Goal: Information Seeking & Learning: Find specific page/section

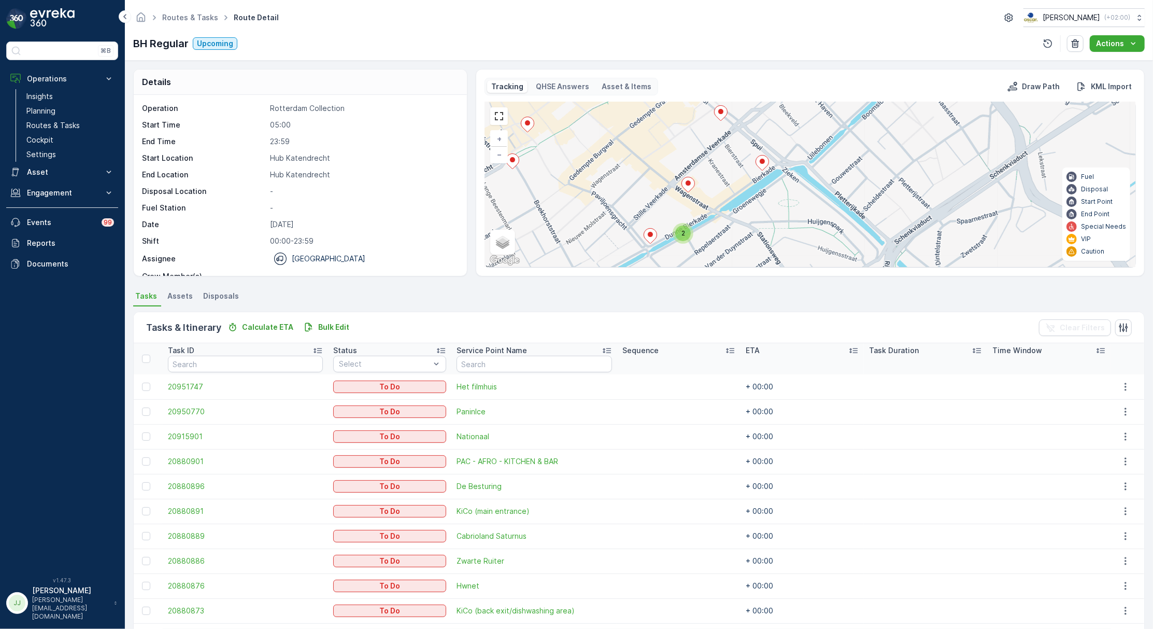
scroll to position [345, 0]
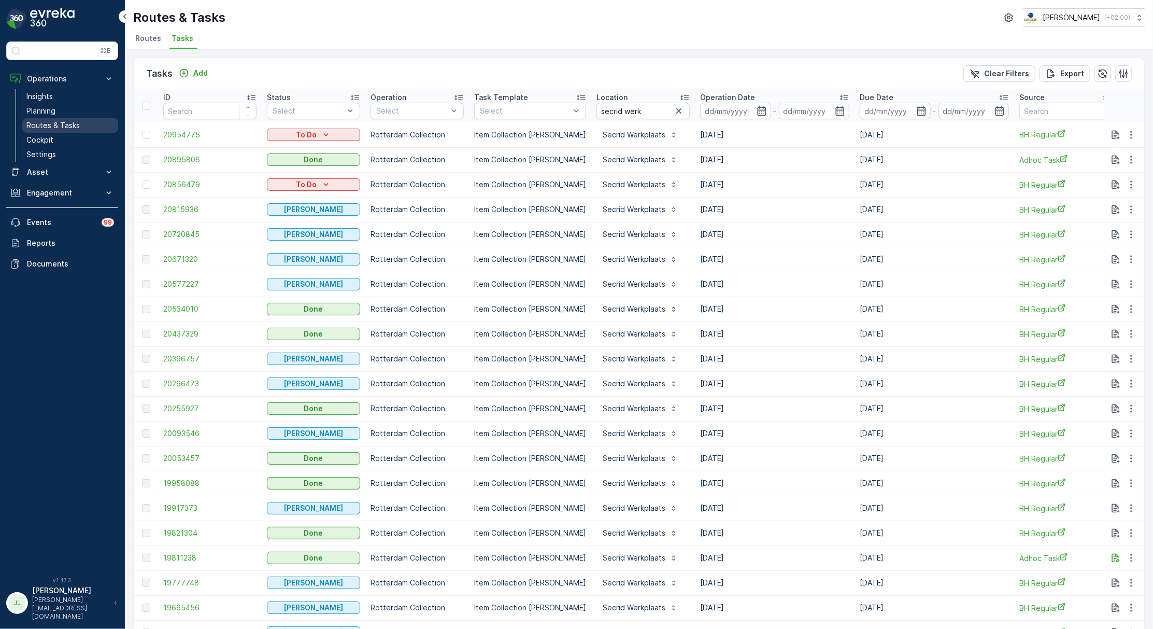
click at [72, 127] on p "Routes & Tasks" at bounding box center [52, 125] width 53 height 10
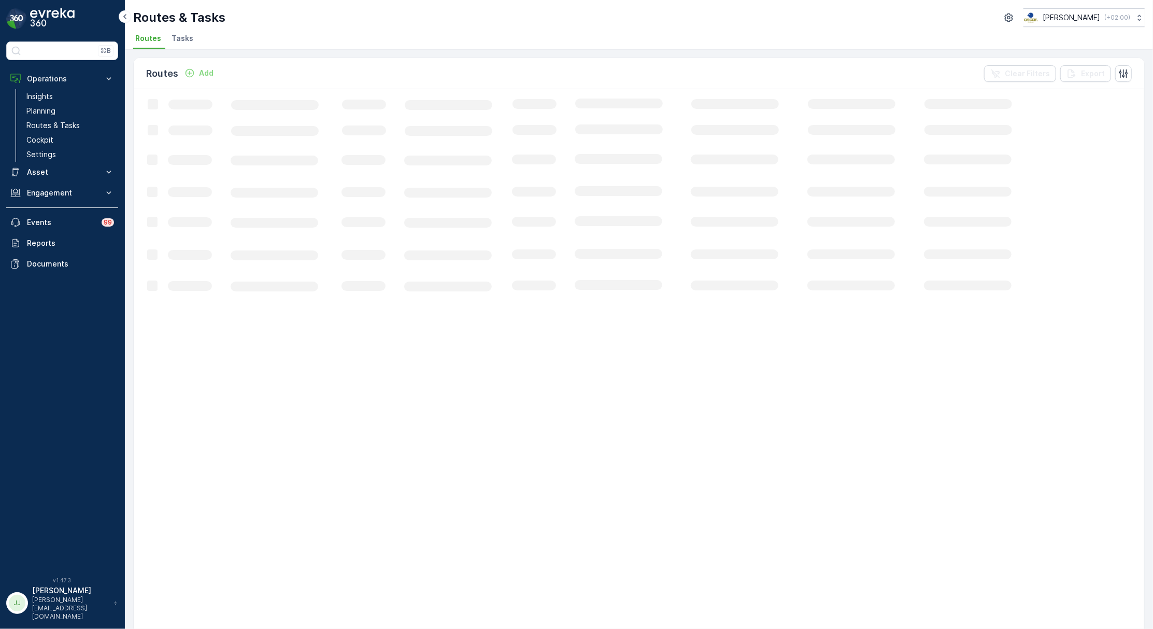
click at [172, 37] on span "Tasks" at bounding box center [183, 38] width 22 height 10
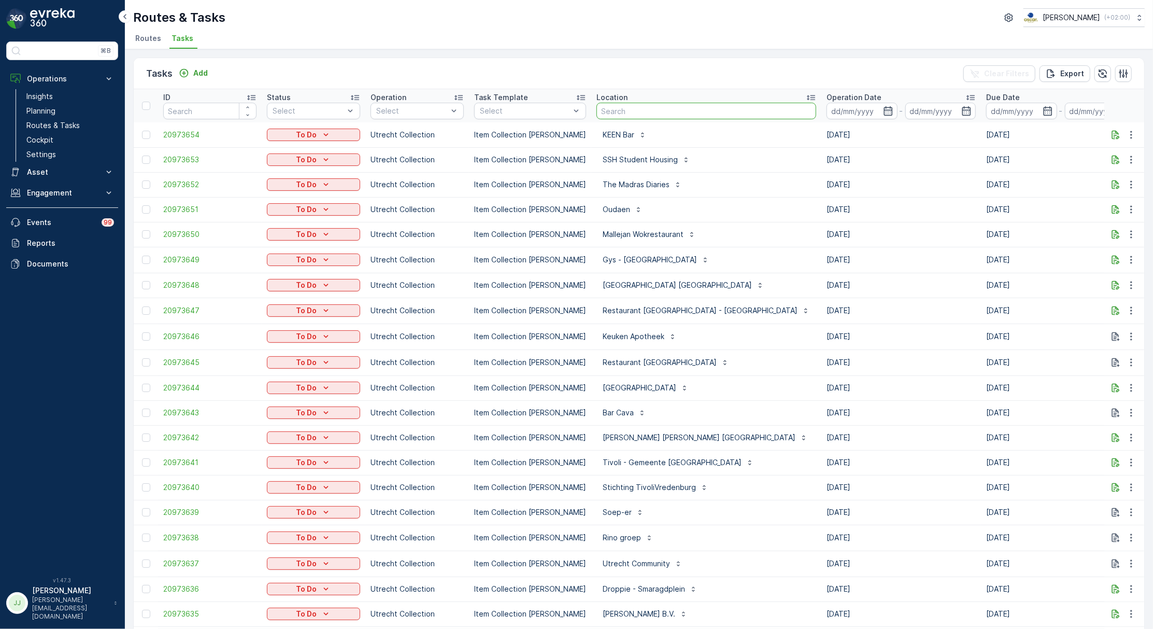
click at [622, 110] on input "text" at bounding box center [706, 111] width 220 height 17
type input "ub"
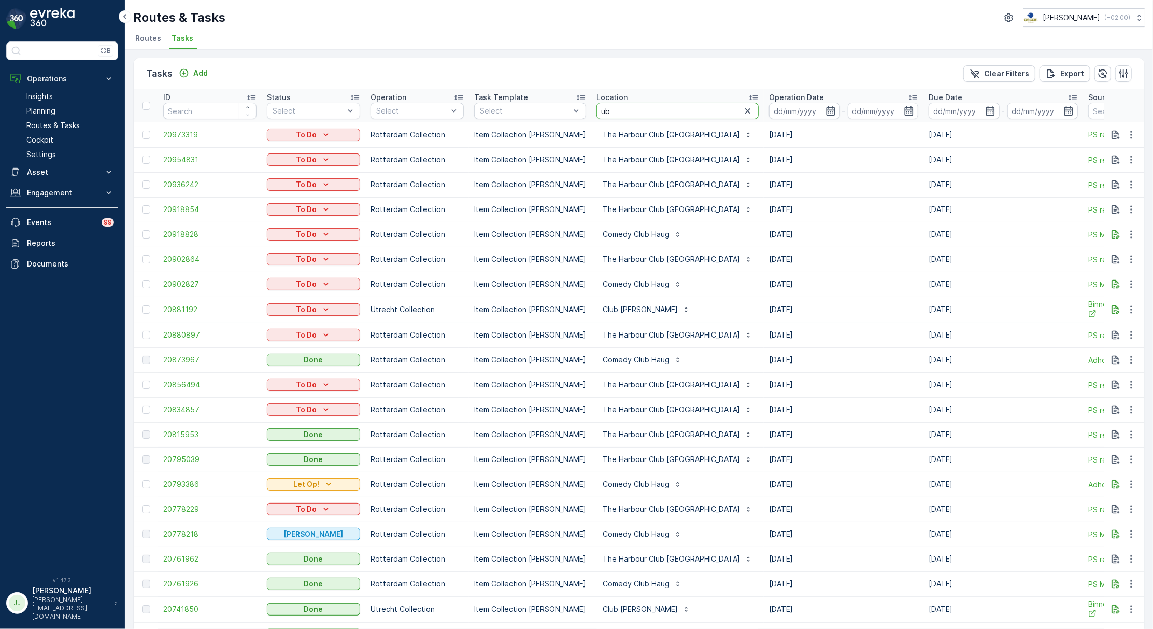
drag, startPoint x: 617, startPoint y: 112, endPoint x: 554, endPoint y: 119, distance: 63.1
click at [554, 119] on tr "ID Status Select Operation Select Task Template Select Location ub Operation Da…" at bounding box center [967, 105] width 1667 height 33
type input "biblio"
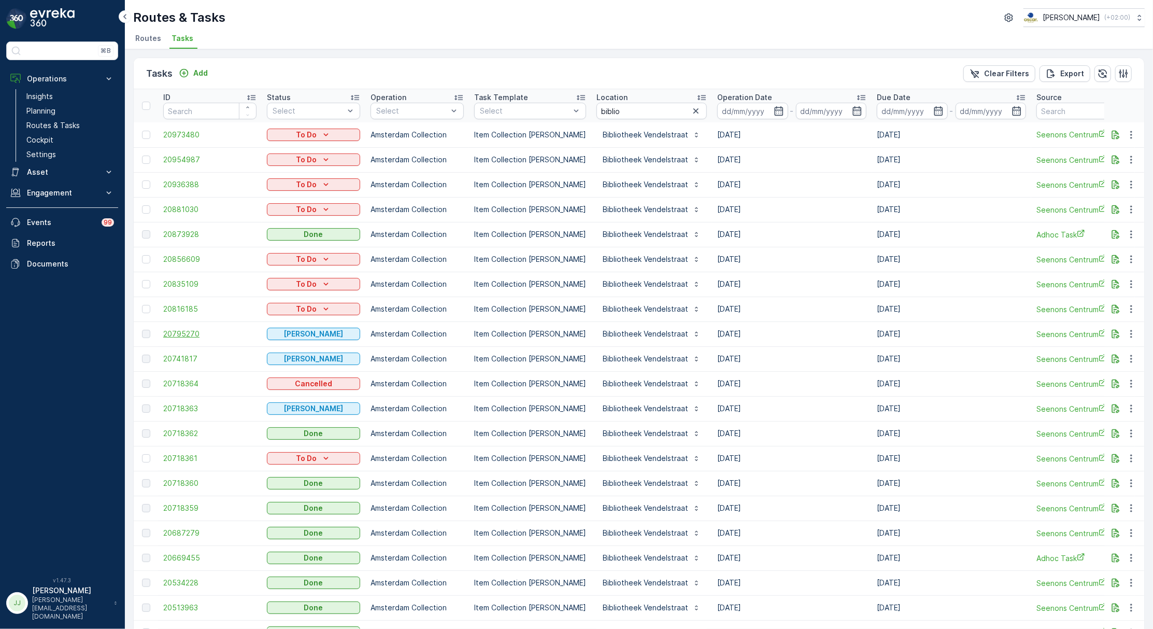
click at [204, 336] on span "20795270" at bounding box center [209, 334] width 93 height 10
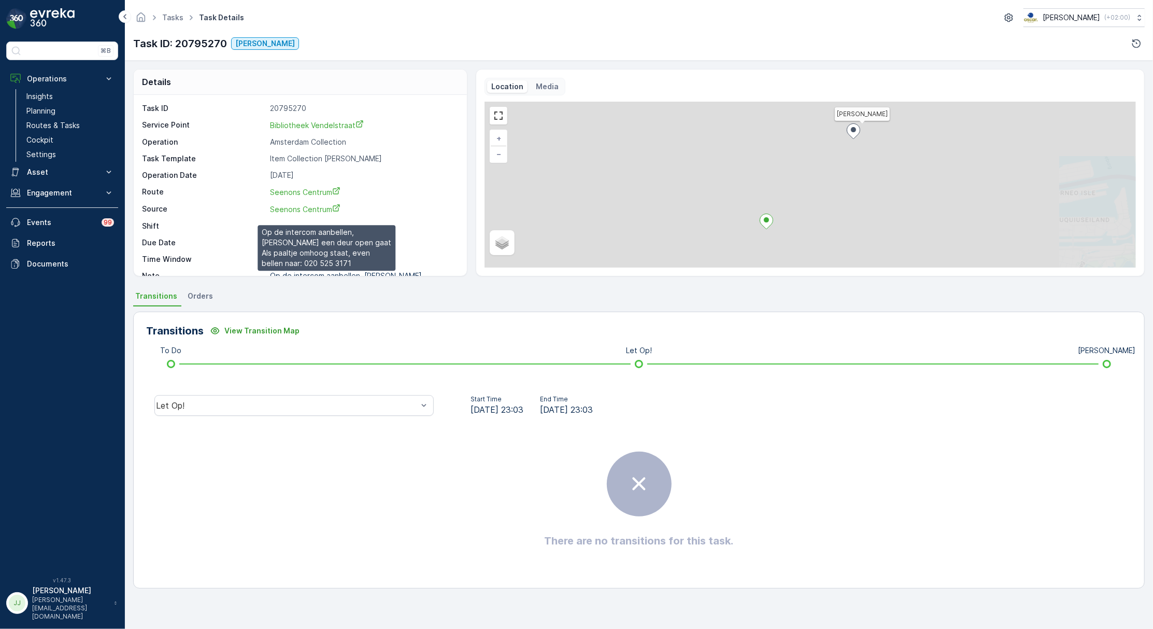
scroll to position [15, 0]
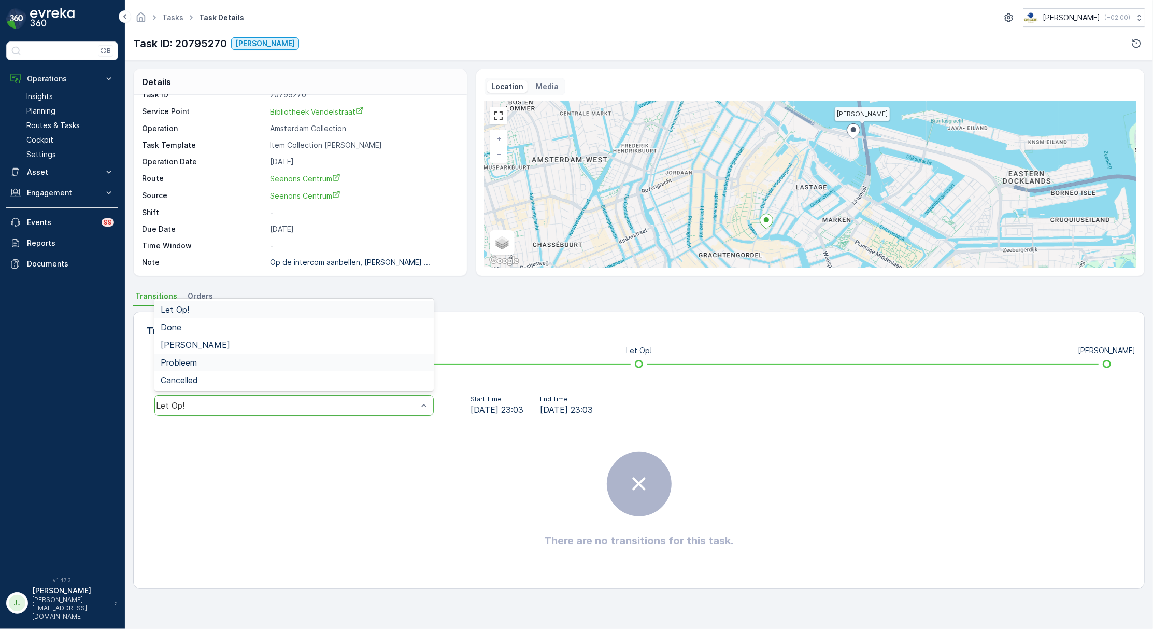
drag, startPoint x: 336, startPoint y: 410, endPoint x: 239, endPoint y: 363, distance: 107.3
click at [334, 409] on div "Let Op!" at bounding box center [293, 405] width 279 height 21
click at [201, 345] on span "Geen Afval" at bounding box center [195, 344] width 69 height 9
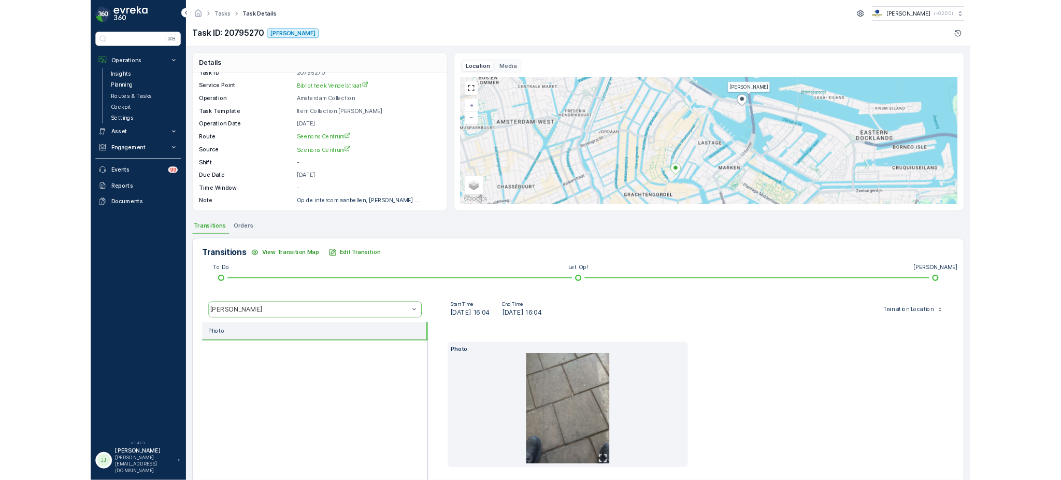
scroll to position [41, 0]
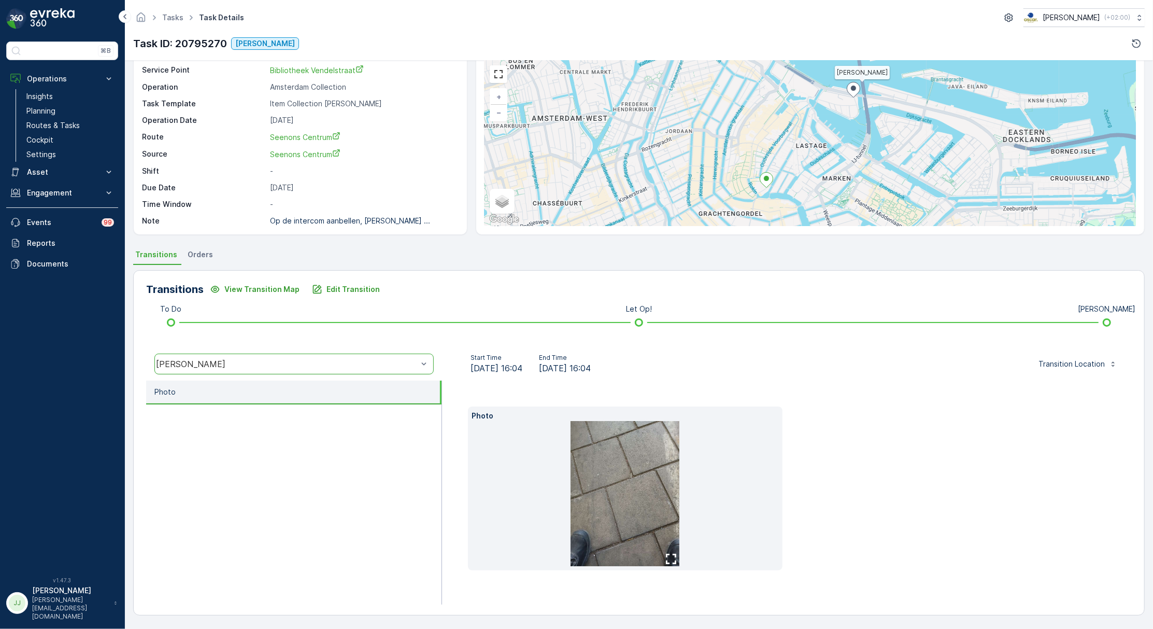
click at [641, 489] on img at bounding box center [624, 493] width 109 height 145
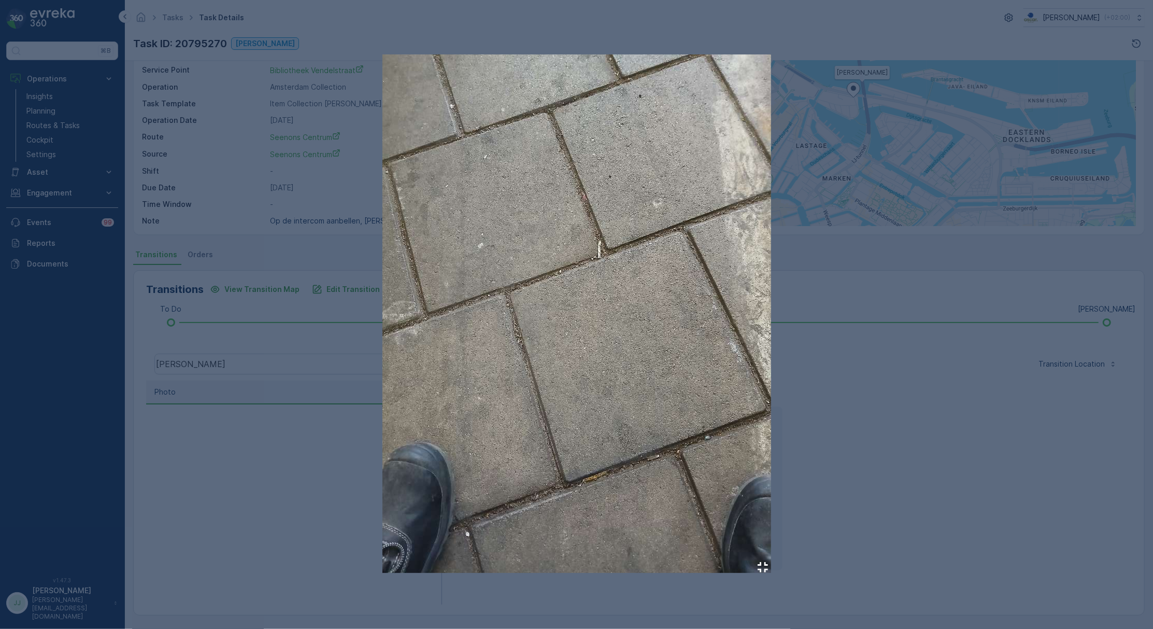
click at [950, 430] on div at bounding box center [576, 314] width 1153 height 629
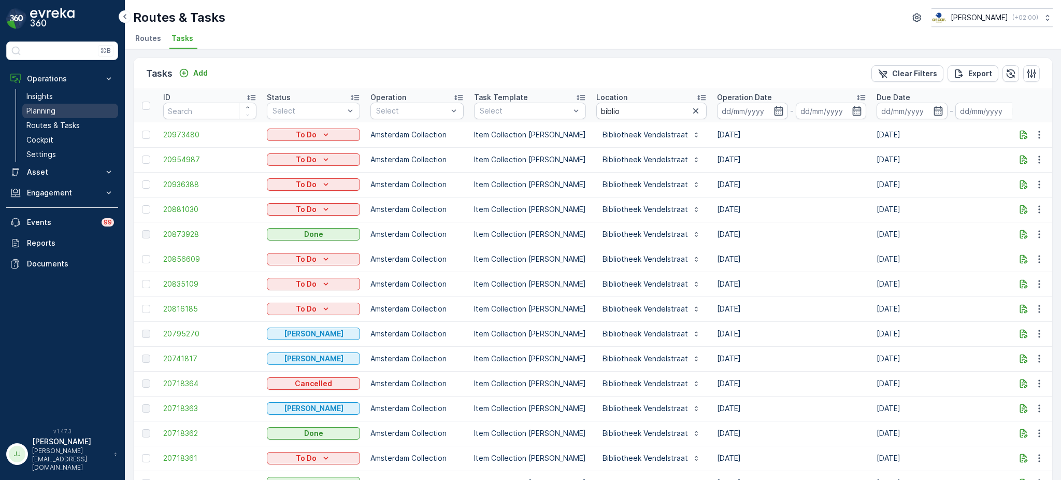
click at [58, 111] on link "Planning" at bounding box center [70, 111] width 96 height 15
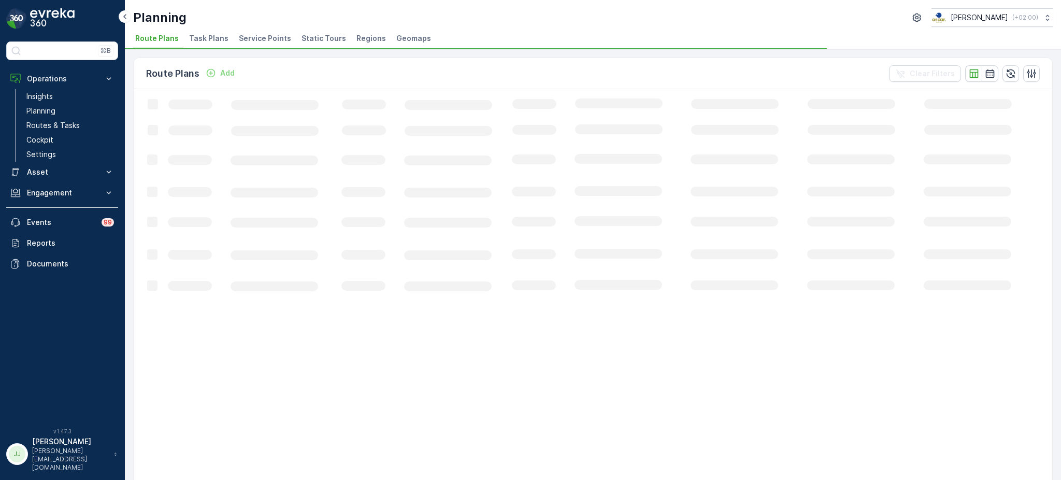
click at [269, 28] on div "Planning Oscar Circulair ( +02:00 ) Route Plans Task Plans Service Points Stati…" at bounding box center [593, 24] width 936 height 49
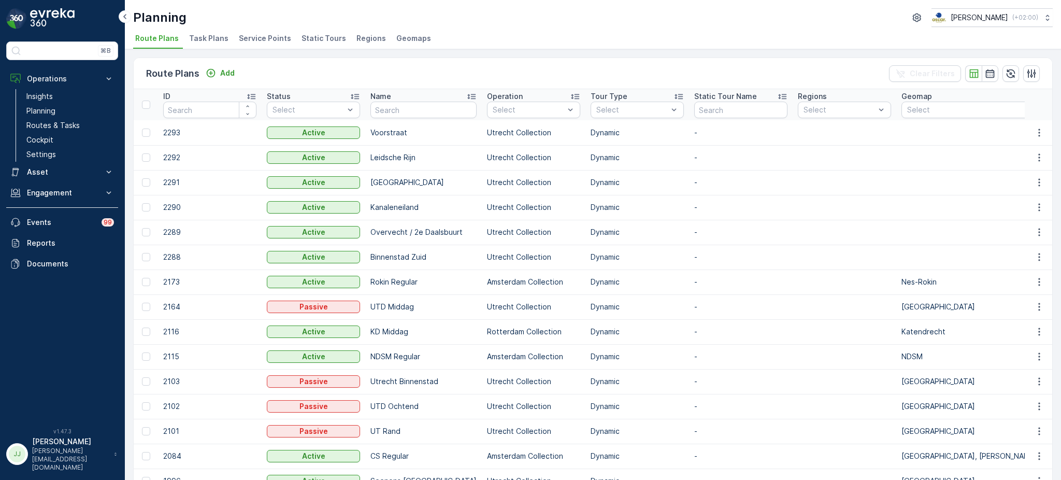
click at [272, 37] on span "Service Points" at bounding box center [265, 38] width 52 height 10
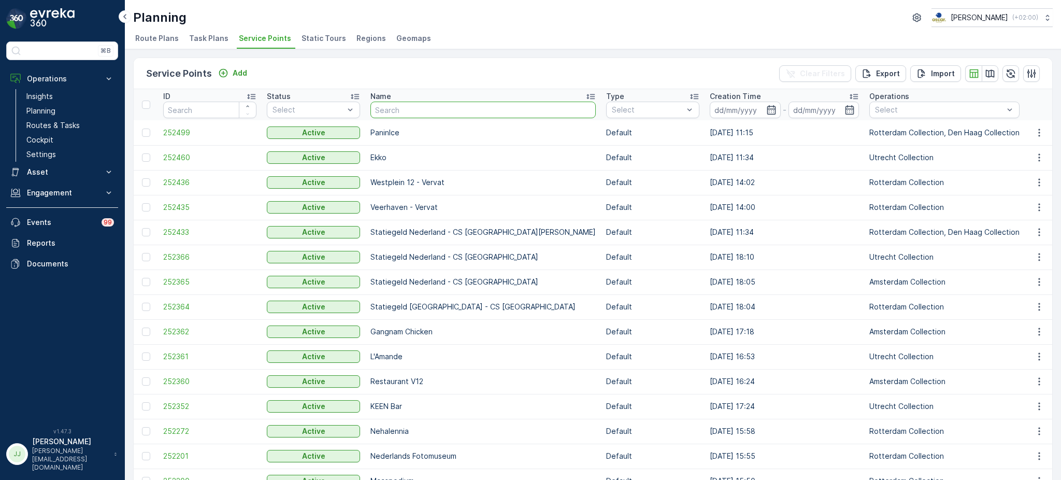
click at [488, 107] on input "text" at bounding box center [482, 110] width 225 height 17
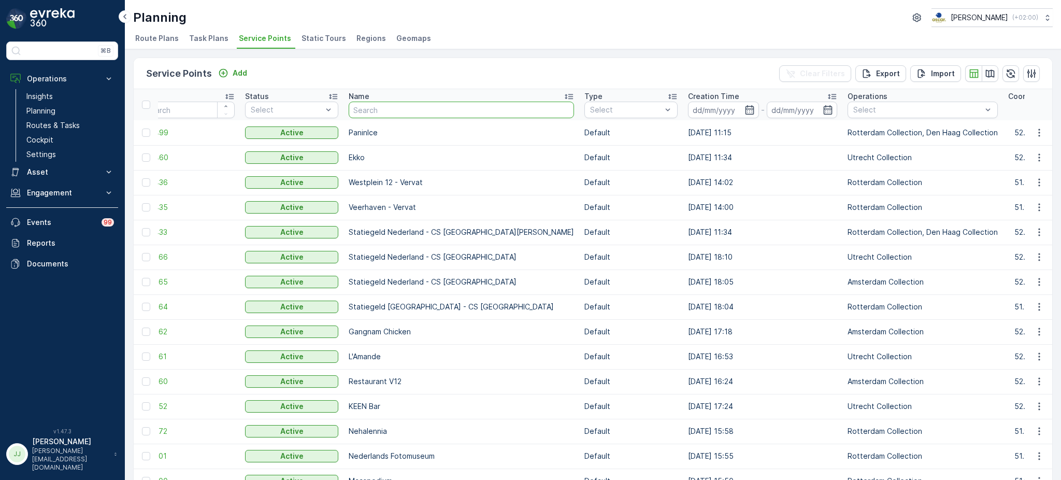
scroll to position [0, 17]
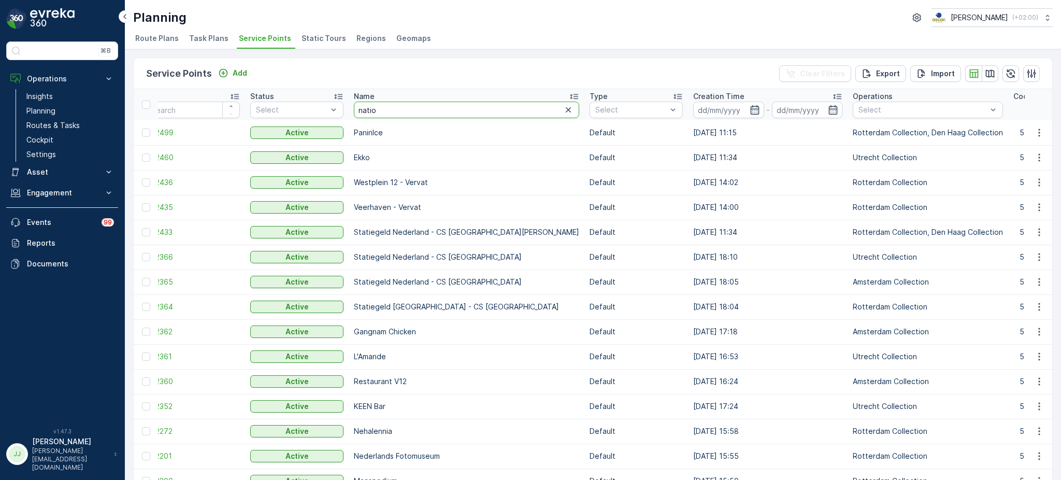
type input "nation"
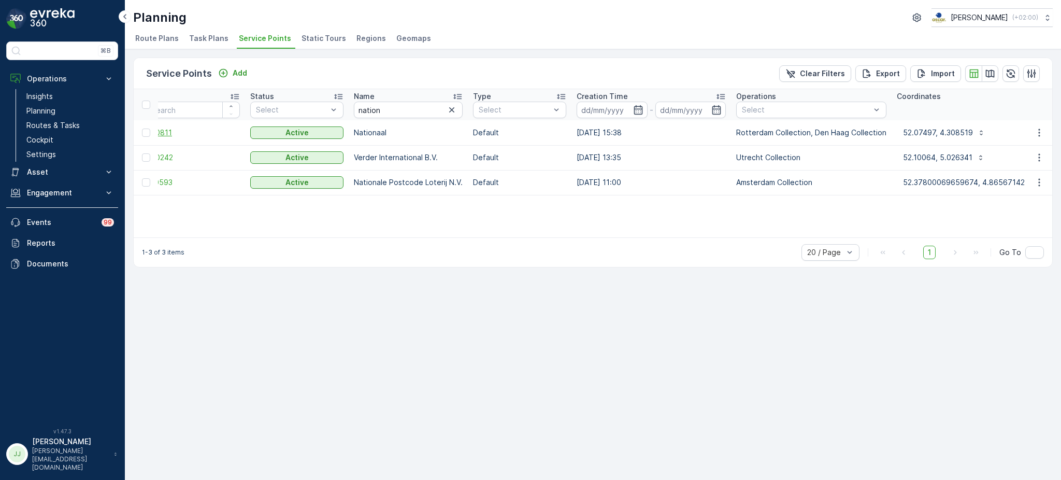
click at [175, 130] on span "250811" at bounding box center [193, 132] width 93 height 10
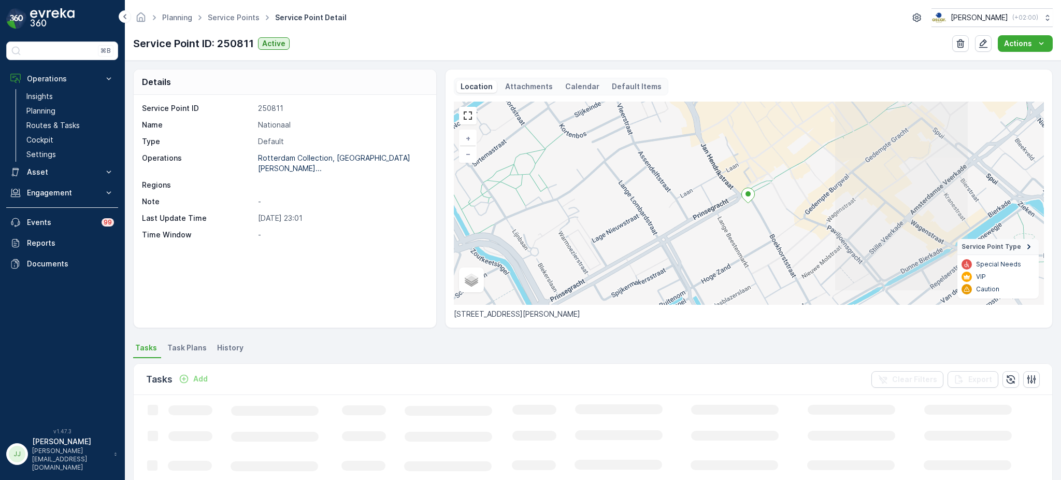
drag, startPoint x: 642, startPoint y: 314, endPoint x: 452, endPoint y: 304, distance: 189.9
click at [452, 304] on div "Location Attachments Calendar Default Items + − Satellite Roadmap Terrain Hybri…" at bounding box center [749, 198] width 608 height 259
click at [682, 319] on div "Location Attachments Calendar Default Items + − Satellite Roadmap Terrain Hybri…" at bounding box center [749, 198] width 608 height 259
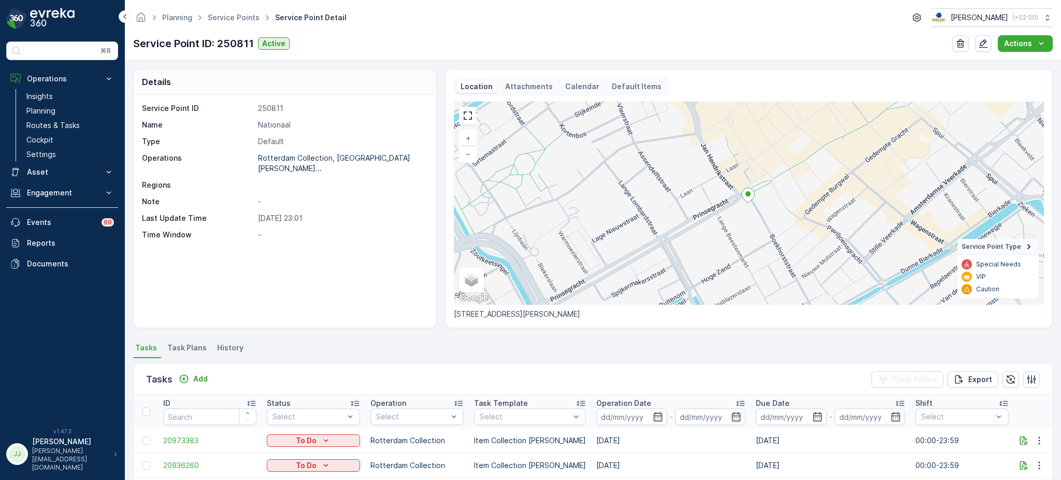
drag, startPoint x: 620, startPoint y: 315, endPoint x: 453, endPoint y: 314, distance: 166.8
click at [454, 314] on p "Boekhorststraat 1, 2512 CL Den Haag, Nederland" at bounding box center [749, 314] width 590 height 10
copy p "Boekhorststraat 1, 2512 CL Den Haag, Nederland"
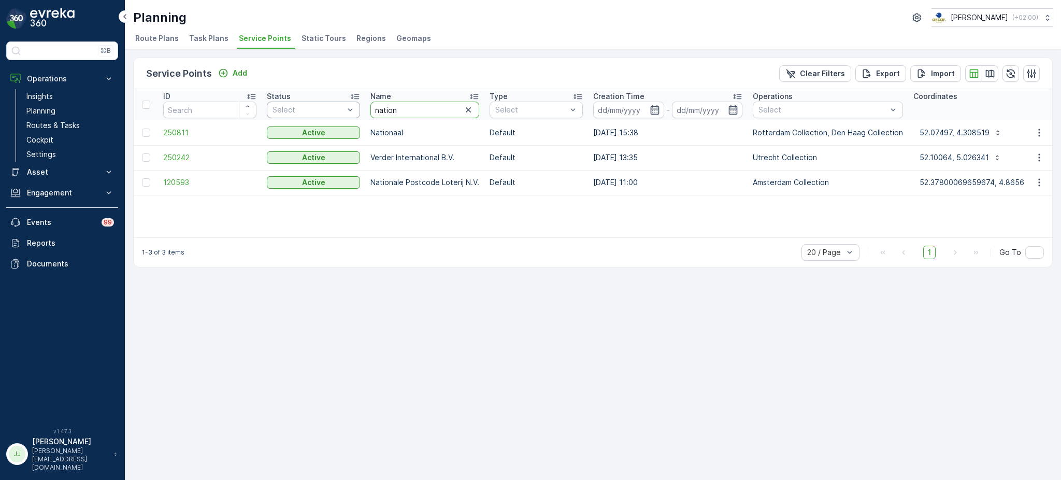
drag, startPoint x: 407, startPoint y: 112, endPoint x: 310, endPoint y: 112, distance: 96.9
type input "zewarte"
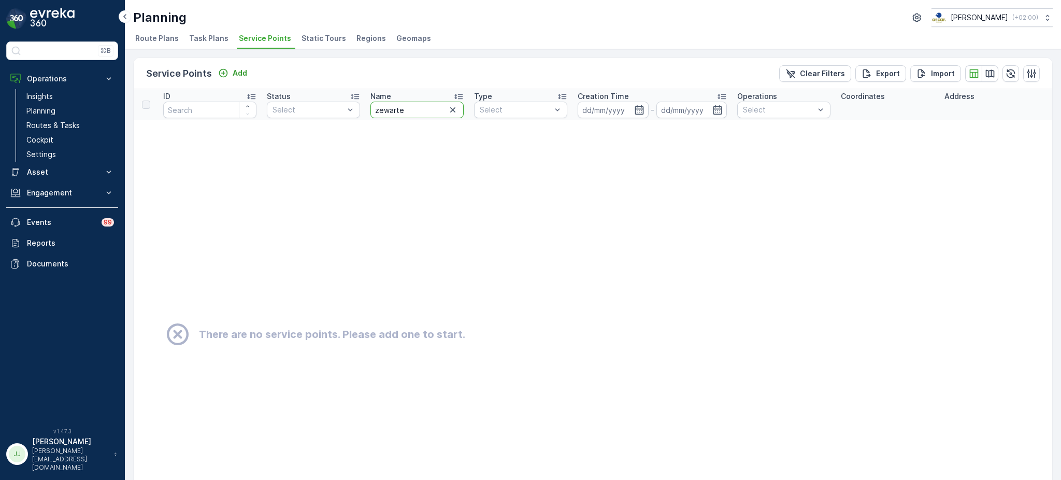
click at [423, 107] on input "zewarte" at bounding box center [416, 110] width 93 height 17
type input "zwarter"
click at [406, 106] on input "zwarter" at bounding box center [416, 110] width 93 height 17
type input "zwarte"
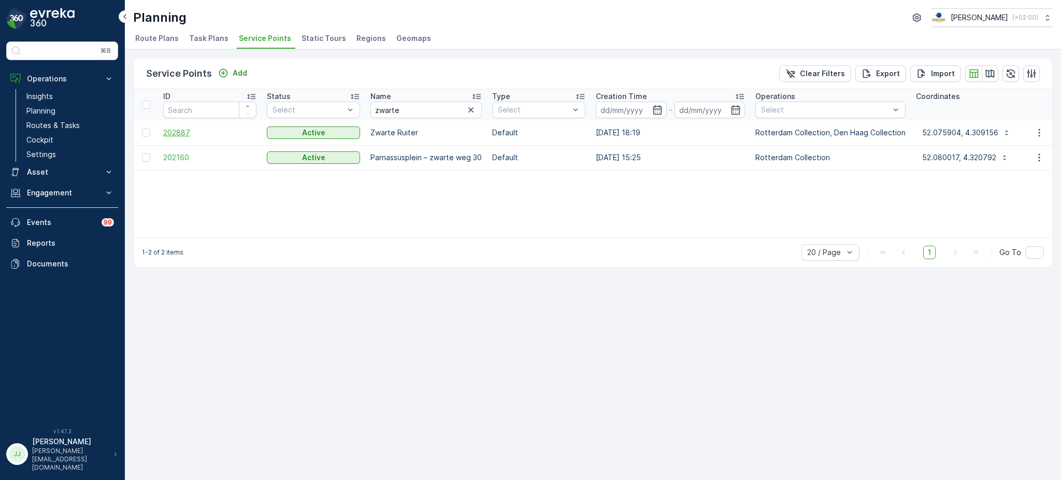
click at [195, 132] on span "202887" at bounding box center [209, 132] width 93 height 10
drag, startPoint x: 444, startPoint y: 111, endPoint x: 338, endPoint y: 116, distance: 105.3
click at [338, 116] on tr "ID Status Select Name zwarte Type Select Creation Time - Operations Select Coor…" at bounding box center [931, 104] width 1594 height 31
type input "s"
type input "panin"
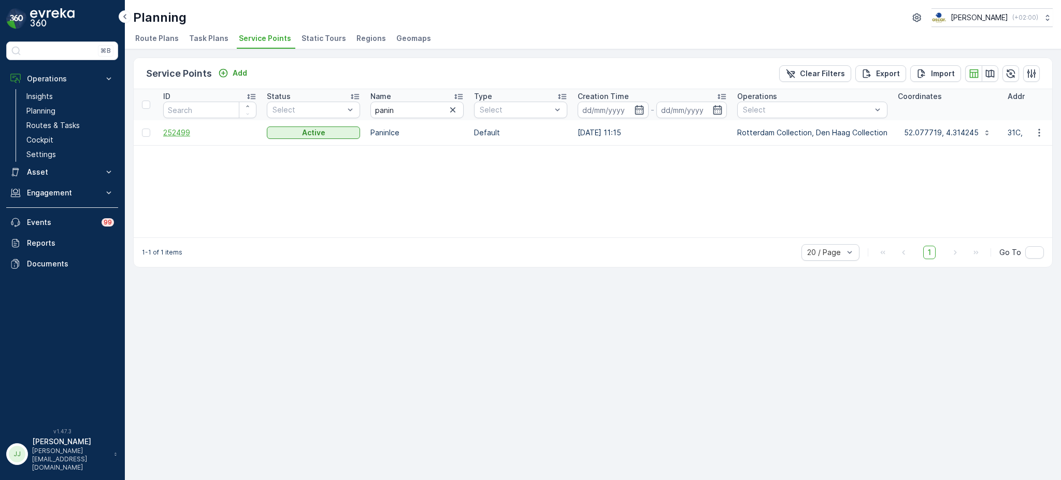
click at [176, 130] on span "252499" at bounding box center [209, 132] width 93 height 10
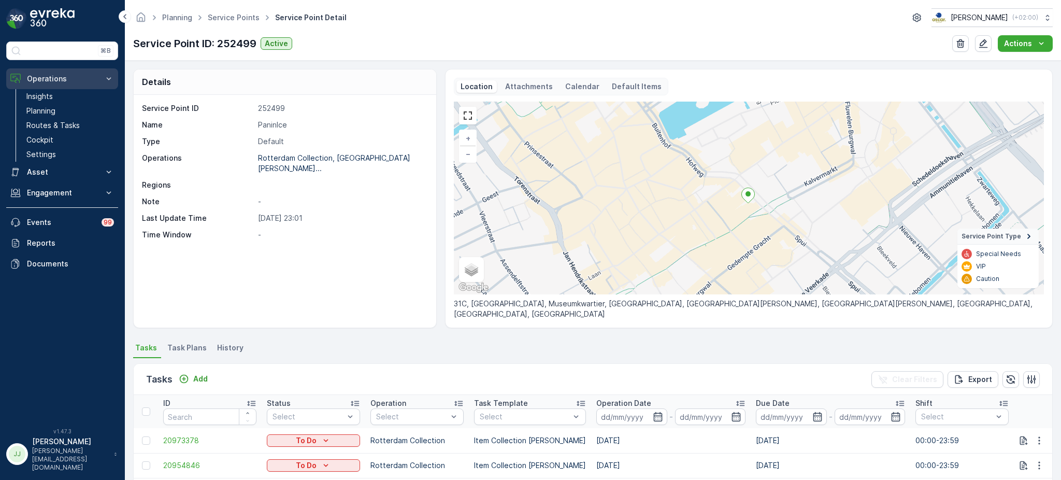
drag, startPoint x: 25, startPoint y: 76, endPoint x: 39, endPoint y: 70, distance: 14.6
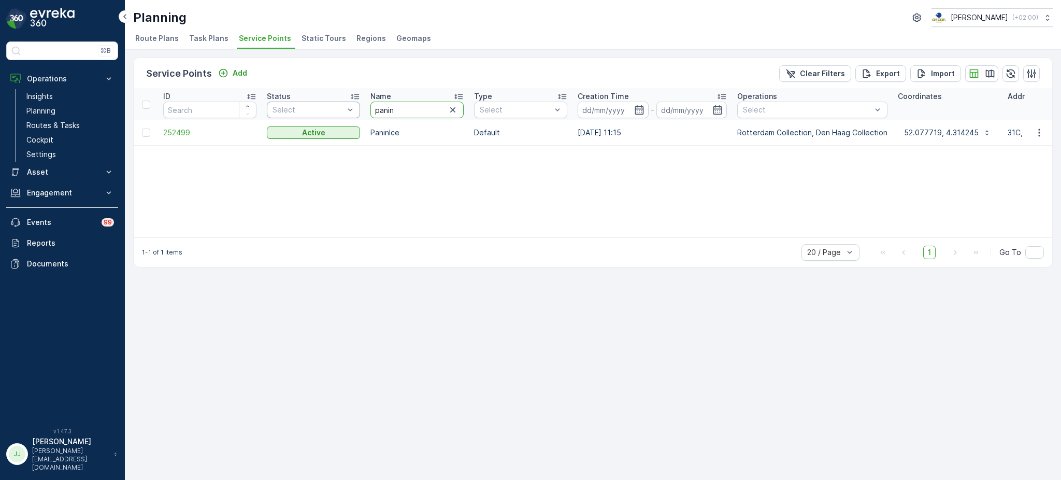
drag, startPoint x: 404, startPoint y: 106, endPoint x: 307, endPoint y: 112, distance: 97.1
type input "secrid werk"
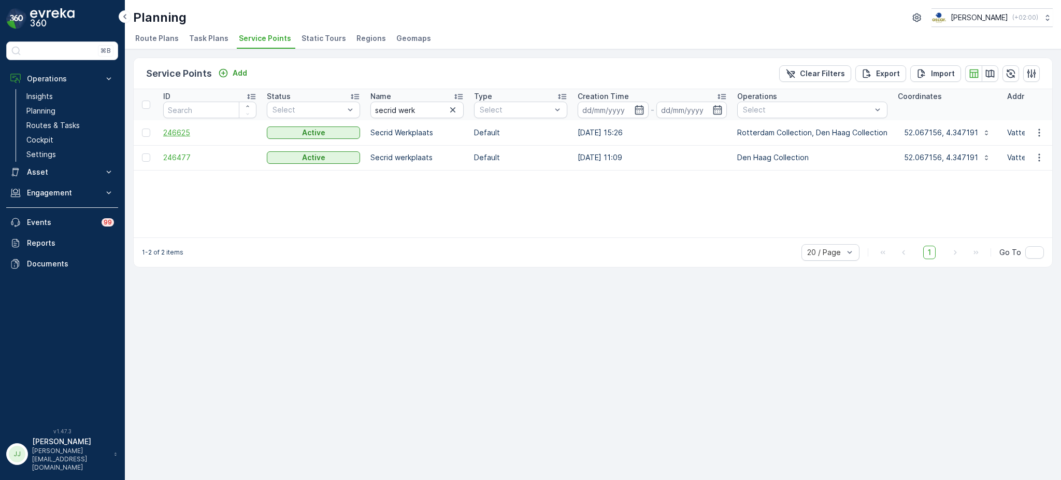
click at [193, 133] on span "246625" at bounding box center [209, 132] width 93 height 10
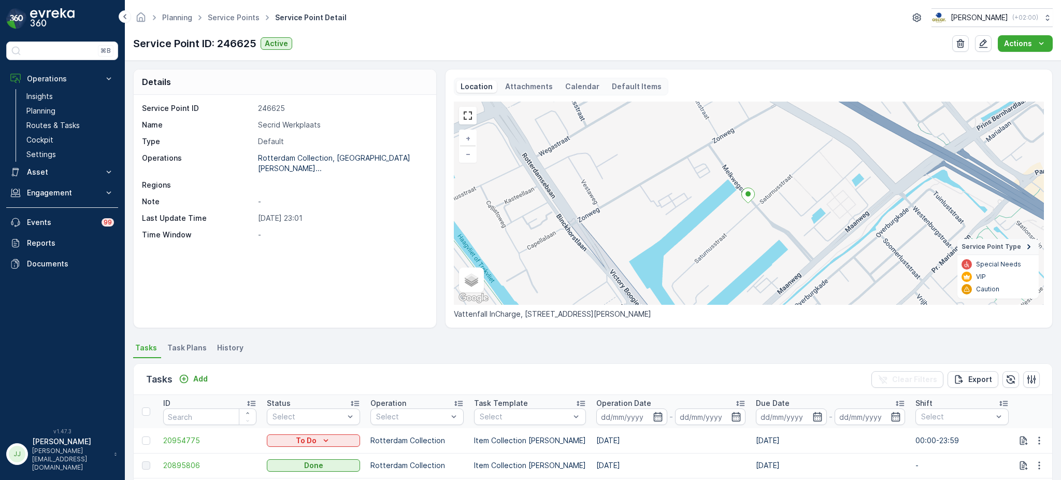
drag, startPoint x: 638, startPoint y: 313, endPoint x: 693, endPoint y: 314, distance: 54.9
click at [693, 314] on p "Vattenfall InCharge, Saturnusstraat 39, 2516 AE Den Haag, Nederland" at bounding box center [749, 314] width 590 height 10
drag, startPoint x: 55, startPoint y: 107, endPoint x: 85, endPoint y: 94, distance: 33.2
click at [55, 107] on p "Planning" at bounding box center [40, 111] width 29 height 10
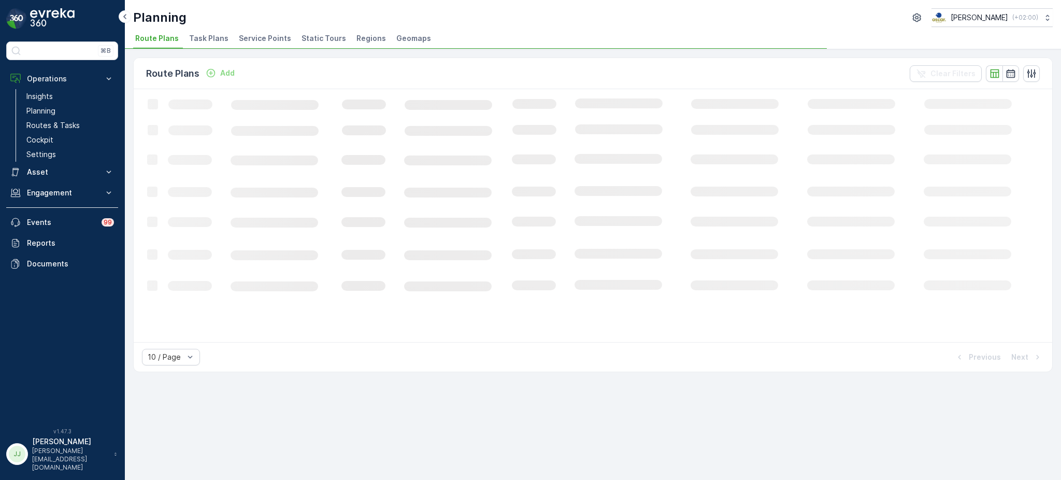
click at [214, 40] on span "Task Plans" at bounding box center [208, 38] width 39 height 10
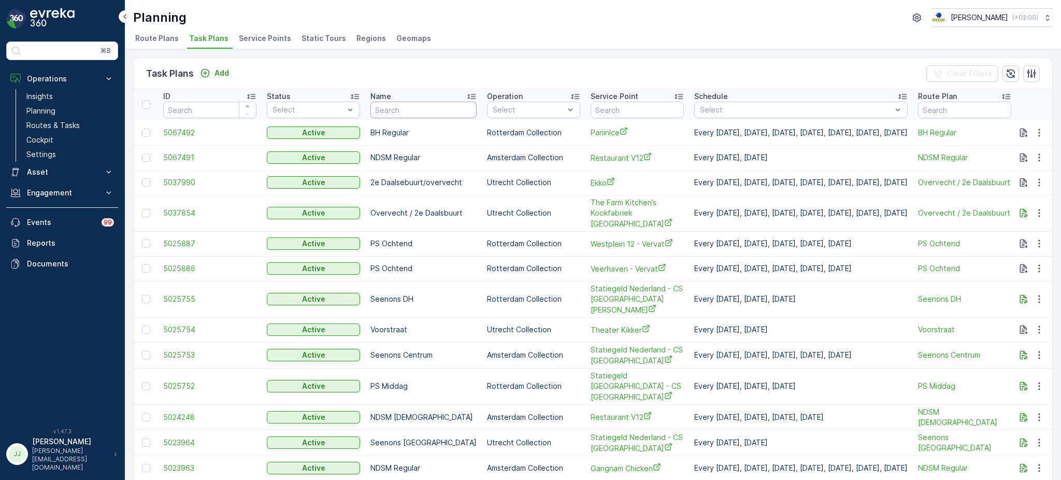
click at [403, 112] on input "text" at bounding box center [423, 110] width 106 height 17
type input "ethic"
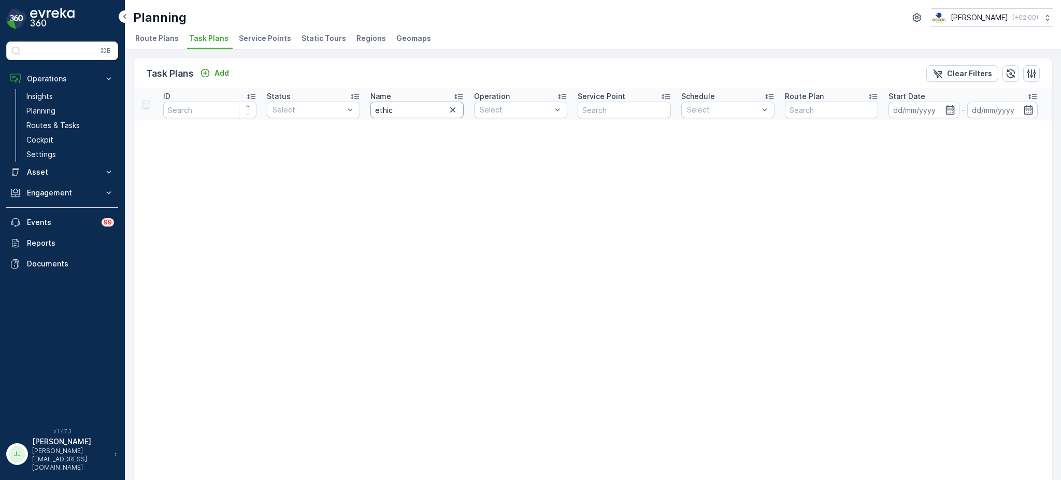
click at [392, 102] on input "ethic" at bounding box center [416, 110] width 93 height 17
type input "et"
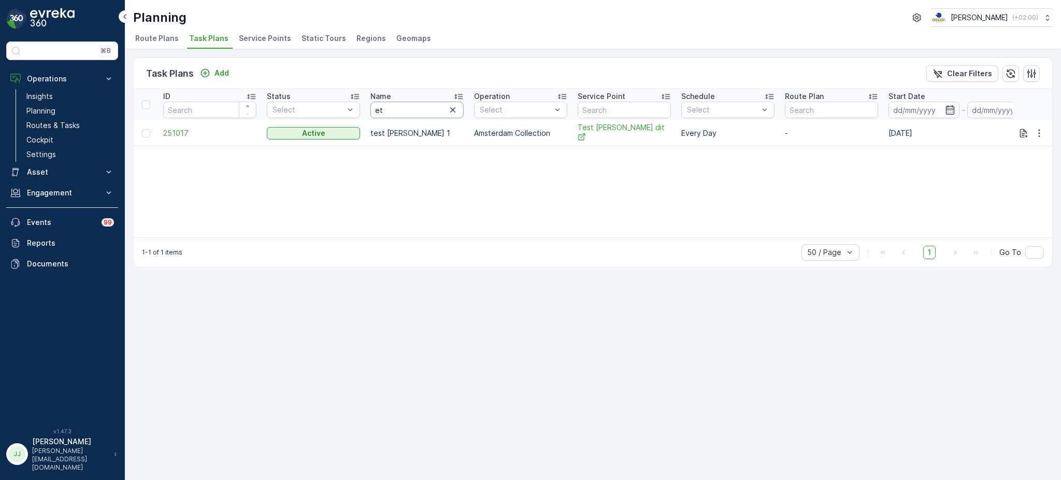
click at [411, 105] on input "et" at bounding box center [416, 110] width 93 height 17
click at [255, 39] on span "Service Points" at bounding box center [265, 38] width 52 height 10
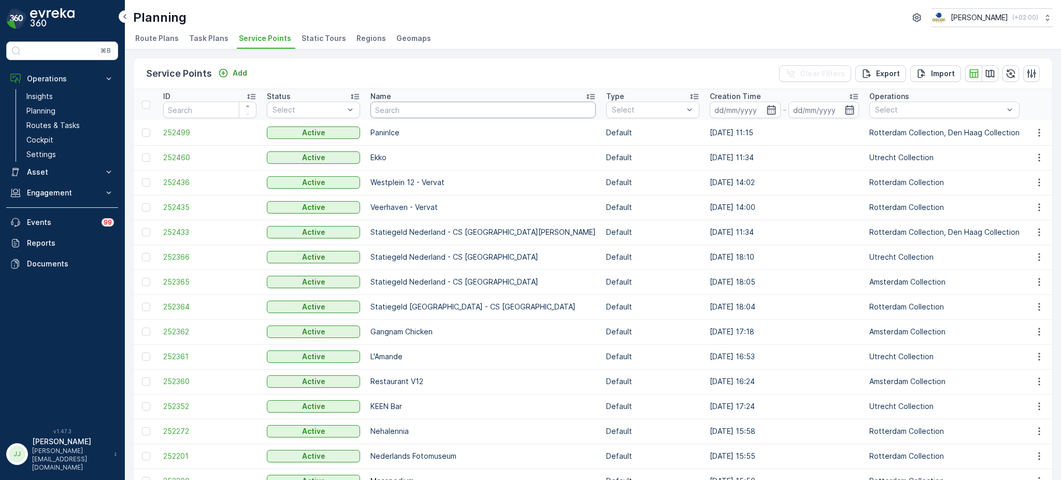
click at [424, 112] on input "text" at bounding box center [482, 110] width 225 height 17
type input "ethi"
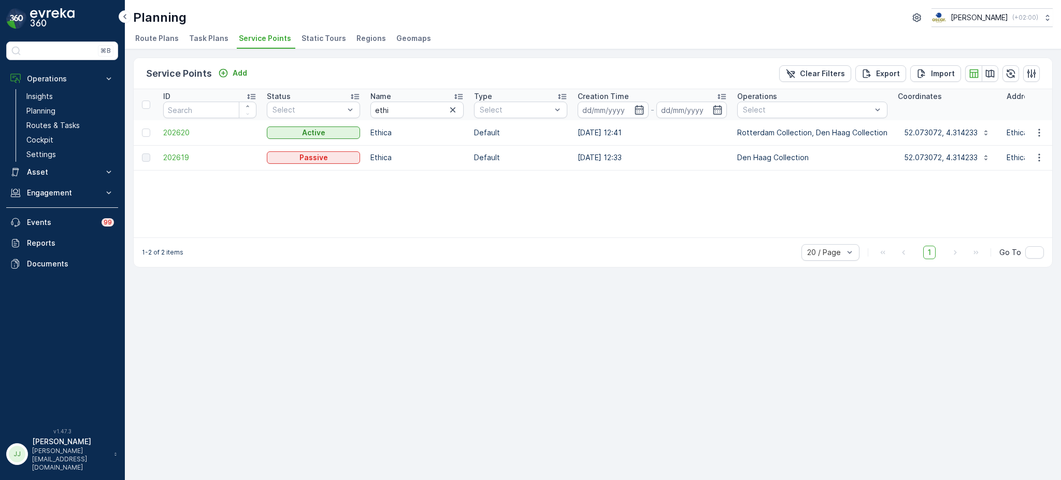
click at [192, 33] on span "Task Plans" at bounding box center [208, 38] width 39 height 10
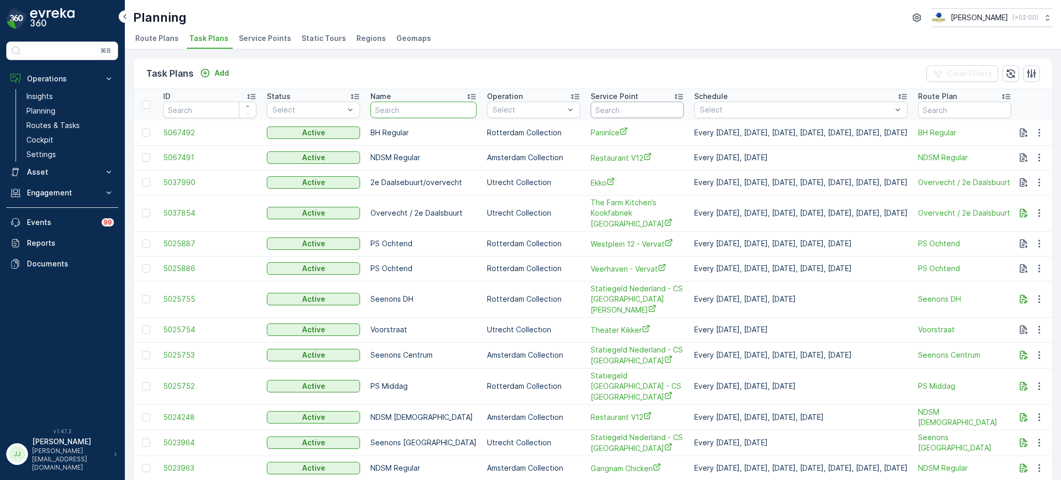
click at [592, 110] on input "text" at bounding box center [637, 110] width 93 height 17
type input "ethic"
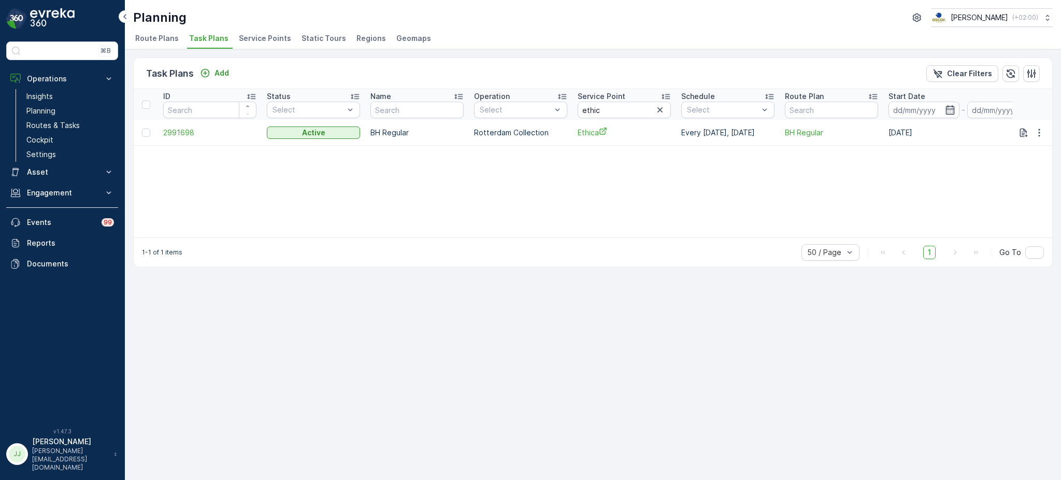
scroll to position [0, 191]
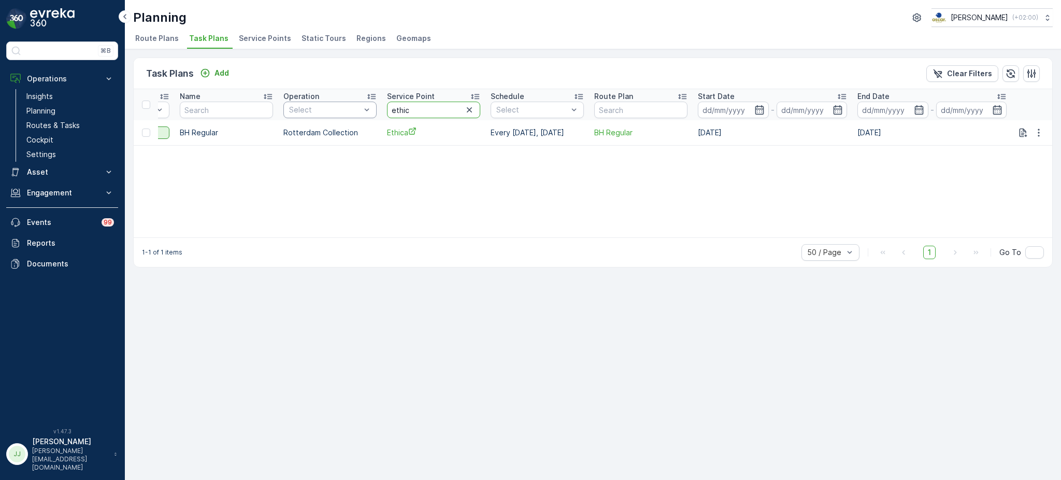
drag, startPoint x: 409, startPoint y: 110, endPoint x: 367, endPoint y: 109, distance: 42.0
click at [367, 109] on tr "ID Status Select Name Operation Select Service Point ethic Schedule Select Rout…" at bounding box center [497, 104] width 1109 height 31
type input "nationaal"
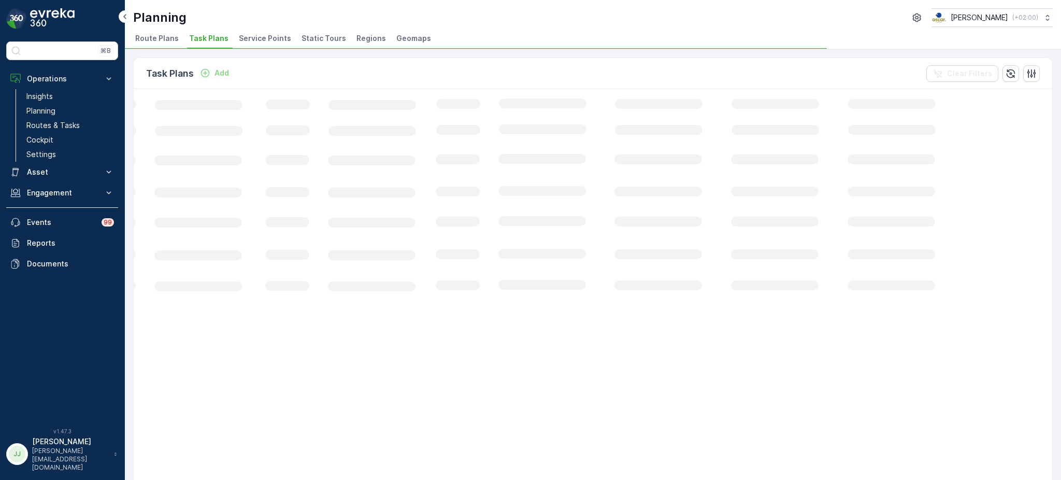
scroll to position [0, 78]
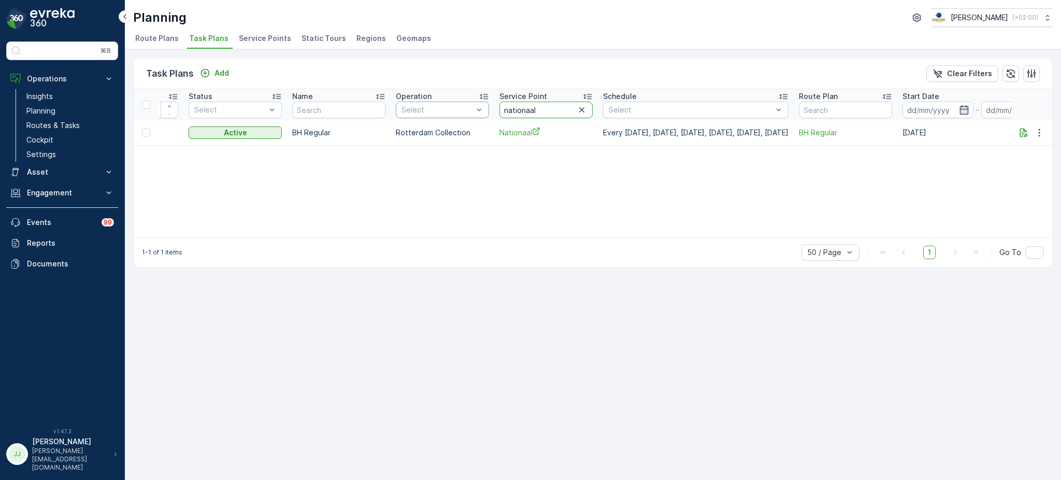
drag, startPoint x: 540, startPoint y: 110, endPoint x: 475, endPoint y: 112, distance: 65.9
click at [475, 112] on tr "ID Status Select Name Operation Select Service Point nationaal Schedule Select …" at bounding box center [656, 104] width 1202 height 31
type input "panin"
drag, startPoint x: 554, startPoint y: 106, endPoint x: 466, endPoint y: 111, distance: 87.7
click at [476, 111] on tr "ID Status Select Name Operation Select Service Point panin Schedule Select Rout…" at bounding box center [670, 104] width 1230 height 31
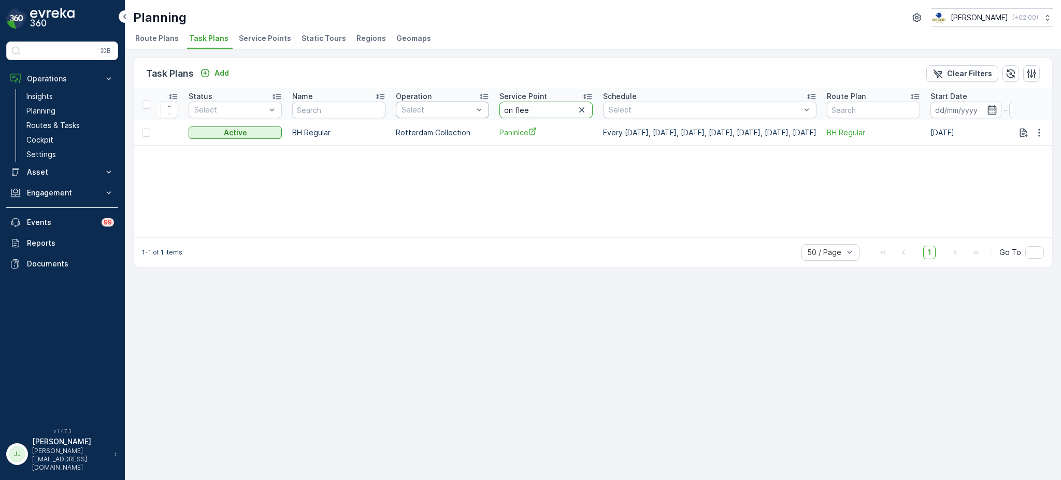
type input "on fleek"
drag, startPoint x: 520, startPoint y: 106, endPoint x: 468, endPoint y: 99, distance: 51.7
click at [482, 105] on tr "ID Status Select Name Operation Select Service Point on fleek Schedule Select R…" at bounding box center [656, 104] width 1202 height 31
type input "greenfox"
drag, startPoint x: 548, startPoint y: 111, endPoint x: 496, endPoint y: 111, distance: 51.8
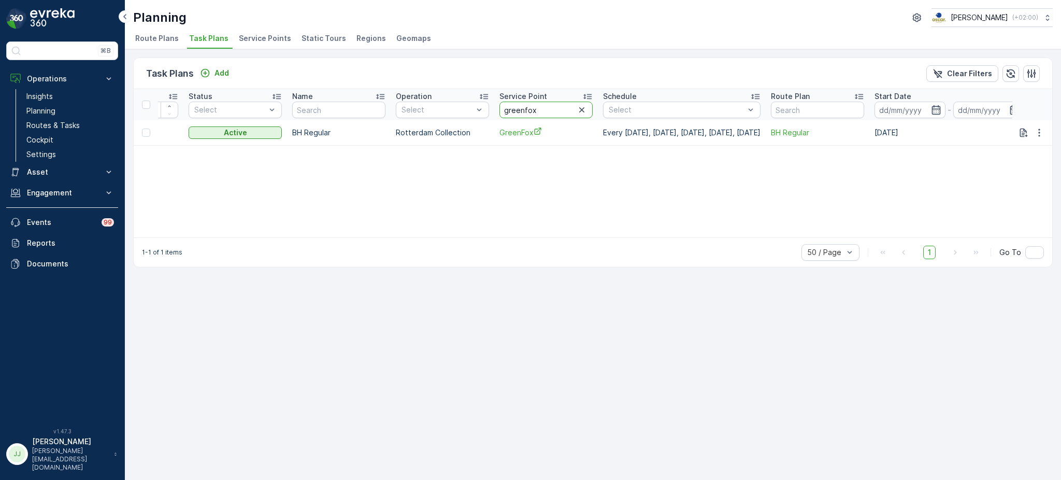
click at [496, 111] on th "Service Point greenfox" at bounding box center [546, 104] width 104 height 31
type input "cabri"
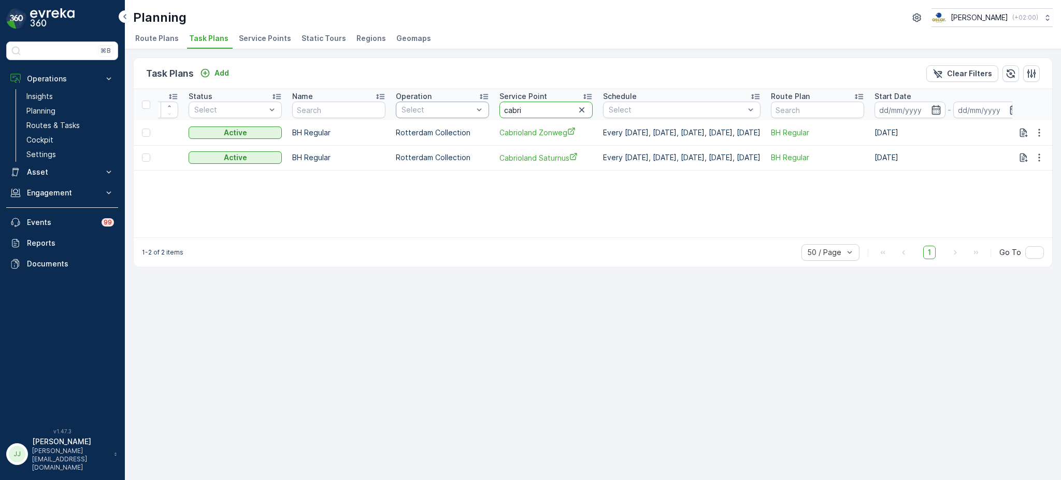
drag, startPoint x: 536, startPoint y: 105, endPoint x: 433, endPoint y: 106, distance: 103.6
click at [433, 106] on tr "ID Status Select Name Operation Select Service Point cabri Schedule Select Rout…" at bounding box center [642, 104] width 1174 height 31
type input "bestur"
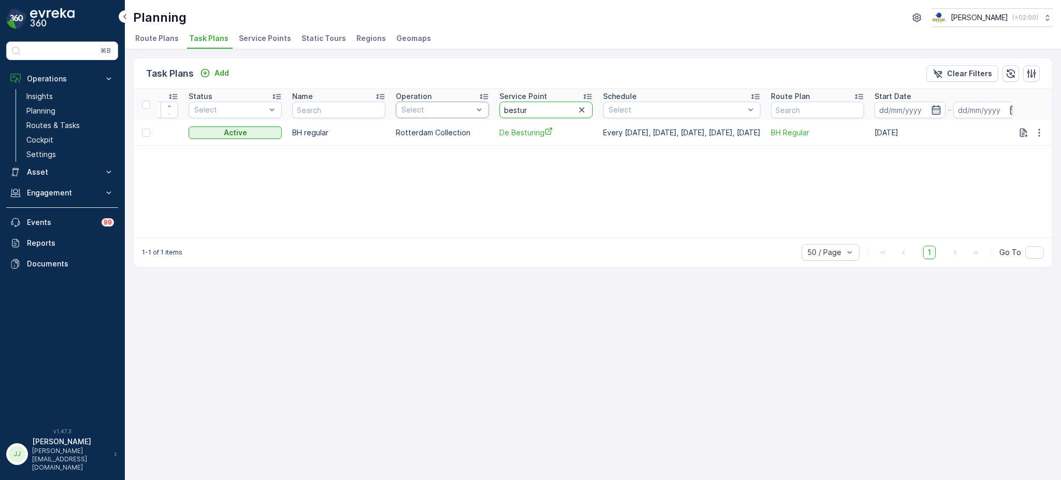
click at [463, 110] on tr "ID Status Select Name Operation Select Service Point bestur Schedule Select Rou…" at bounding box center [642, 104] width 1174 height 31
type input "secrid"
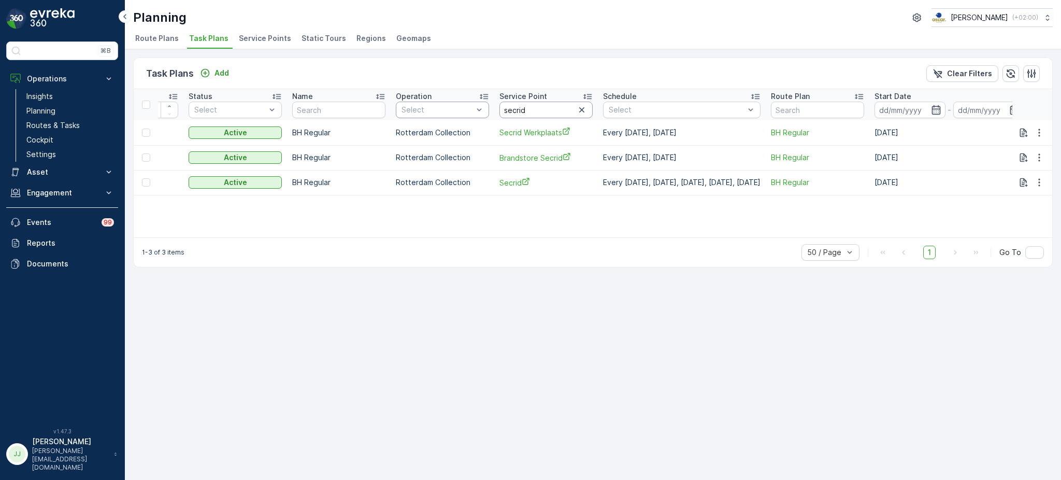
drag, startPoint x: 495, startPoint y: 111, endPoint x: 473, endPoint y: 115, distance: 22.7
click at [473, 115] on tr "ID Status Select Name Operation Select Service Point secrid Schedule Select Rou…" at bounding box center [642, 104] width 1174 height 31
type input "gior"
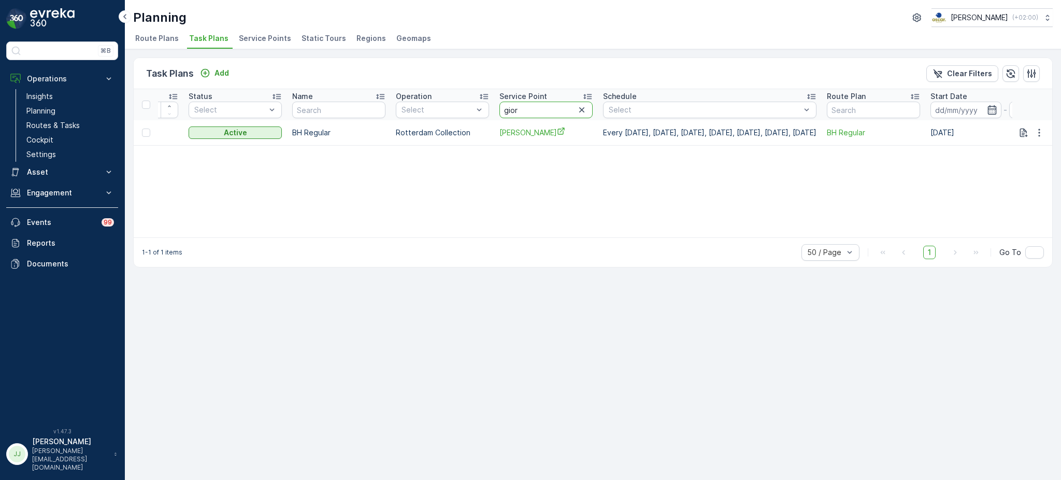
drag, startPoint x: 523, startPoint y: 103, endPoint x: 502, endPoint y: 107, distance: 22.2
click at [502, 107] on input "gior" at bounding box center [545, 110] width 93 height 17
type input "brut"
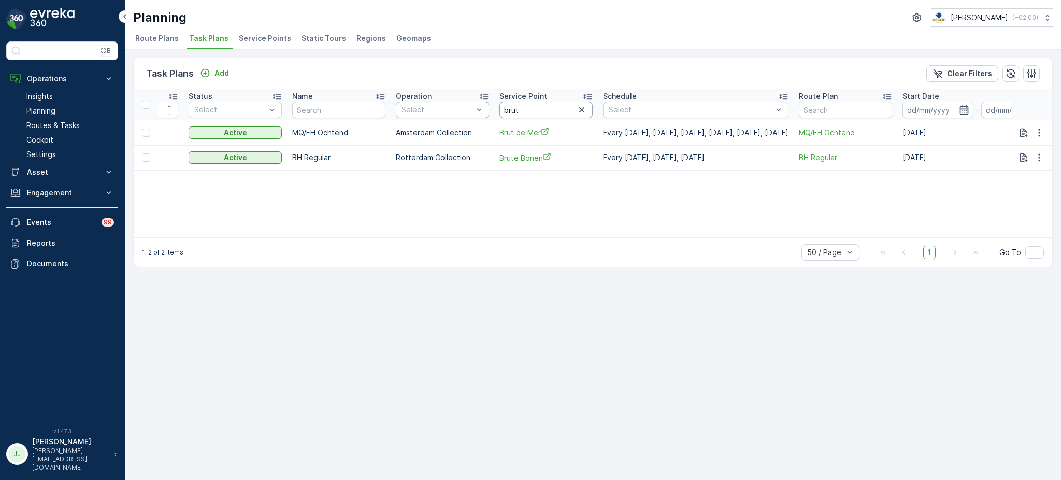
click at [474, 109] on tr "ID Status Select Name Operation Select Service Point brut Schedule Select Route…" at bounding box center [656, 104] width 1202 height 31
type input "onda"
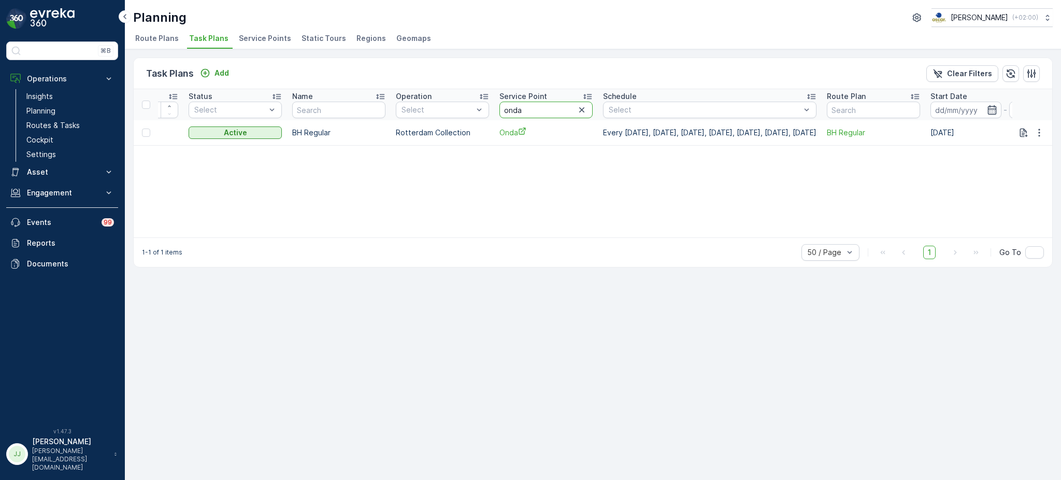
drag, startPoint x: 546, startPoint y: 106, endPoint x: 502, endPoint y: 111, distance: 44.8
click at [502, 111] on input "onda" at bounding box center [545, 110] width 93 height 17
type input "ooie"
drag, startPoint x: 541, startPoint y: 105, endPoint x: 468, endPoint y: 112, distance: 73.4
click at [468, 112] on tr "ID Status Select Name Operation Select Service Point ooie Schedule Select Route…" at bounding box center [670, 104] width 1230 height 31
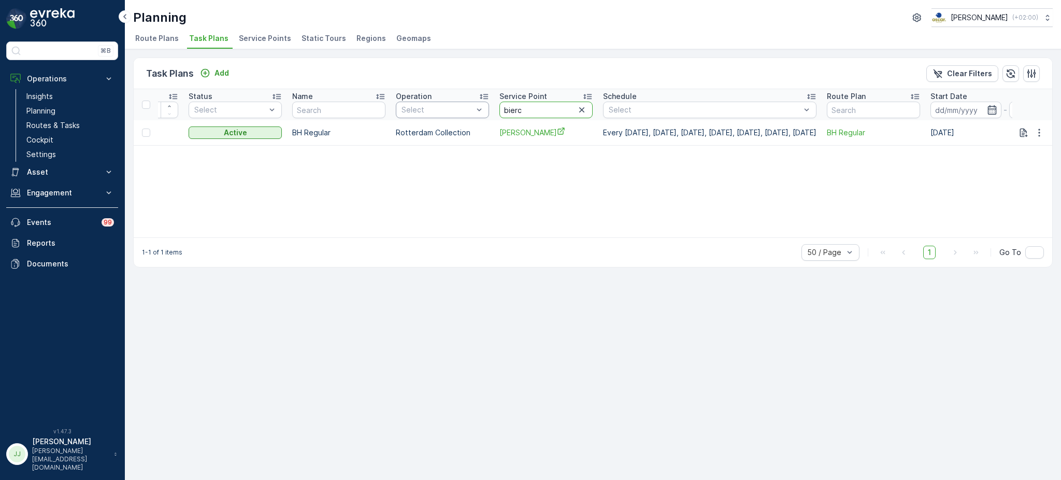
type input "bierca"
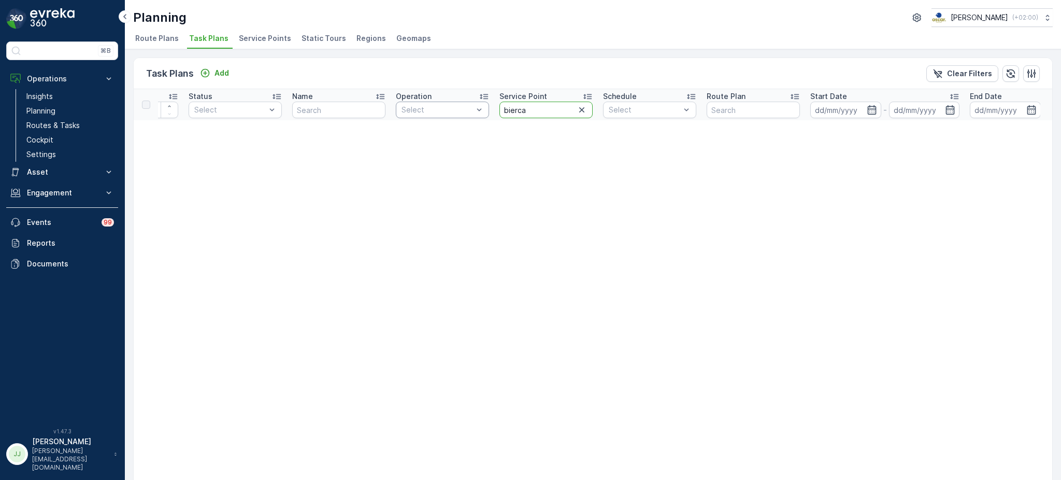
drag, startPoint x: 544, startPoint y: 108, endPoint x: 471, endPoint y: 111, distance: 72.6
click at [471, 111] on tr "ID Status Select Name Operation Select Service Point bierca Schedule Select Rou…" at bounding box center [595, 104] width 1081 height 31
type input "de paa"
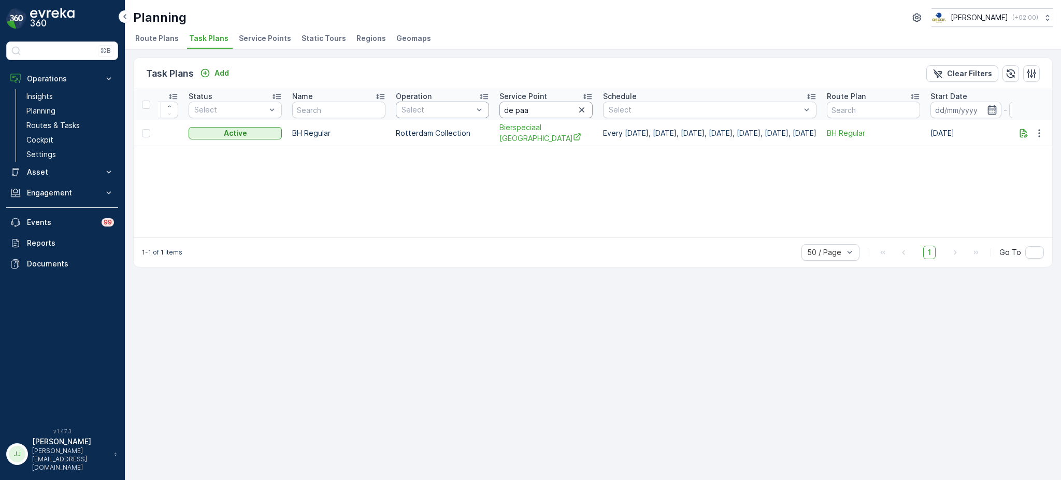
drag, startPoint x: 531, startPoint y: 108, endPoint x: 472, endPoint y: 108, distance: 59.6
click at [472, 108] on tr "ID Status Select Name Operation Select Service Point de paa Schedule Select Rou…" at bounding box center [670, 104] width 1230 height 31
type input "hwnet"
drag, startPoint x: 534, startPoint y: 110, endPoint x: 498, endPoint y: 110, distance: 35.8
click at [498, 110] on th "Service Point hwnet" at bounding box center [546, 104] width 104 height 31
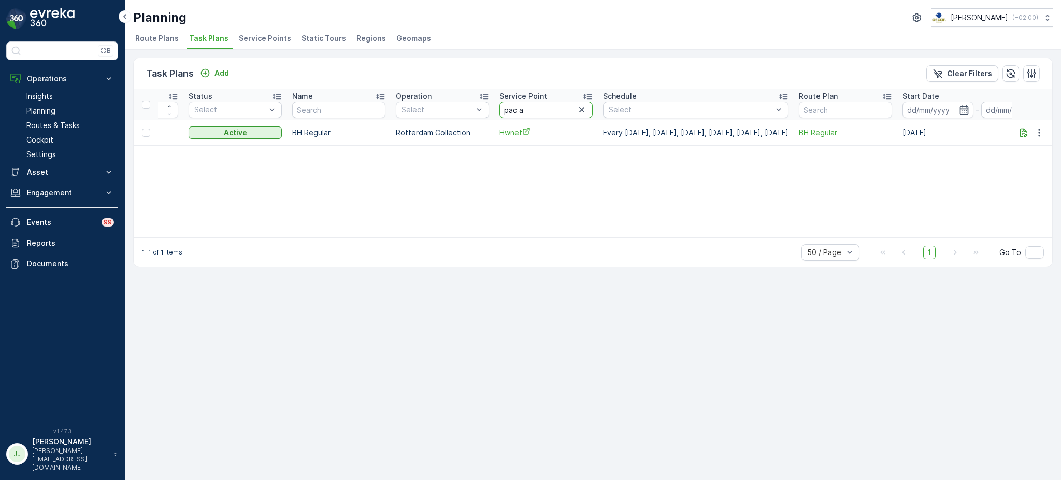
type input "pac af"
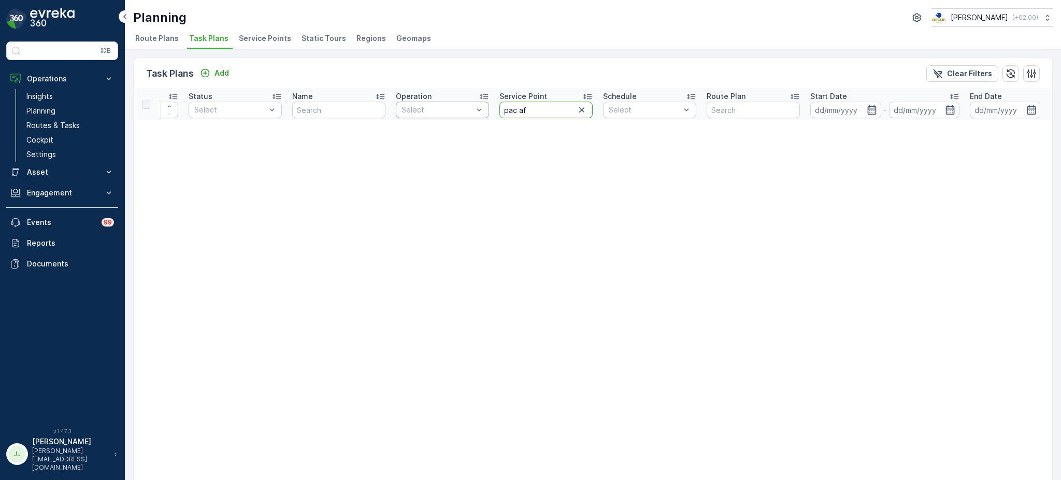
drag, startPoint x: 532, startPoint y: 111, endPoint x: 485, endPoint y: 111, distance: 46.1
click at [485, 111] on tr "ID Status Select Name Operation Select Service Point pac af Schedule Select Rou…" at bounding box center [595, 104] width 1081 height 31
type input "pac"
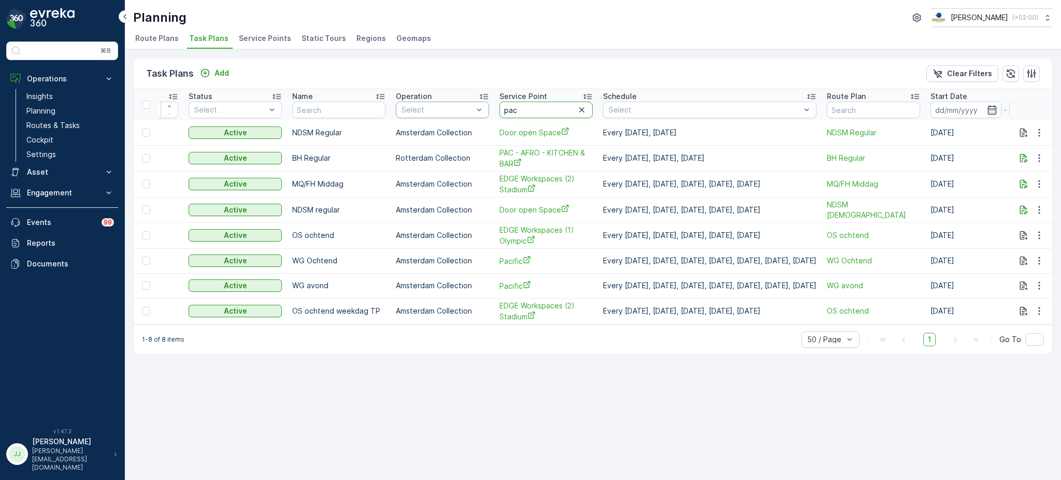
drag, startPoint x: 518, startPoint y: 111, endPoint x: 470, endPoint y: 113, distance: 47.2
click at [470, 113] on tr "ID Status Select Name Operation Select Service Point pac Schedule Select Route …" at bounding box center [670, 104] width 1230 height 31
type input "afro"
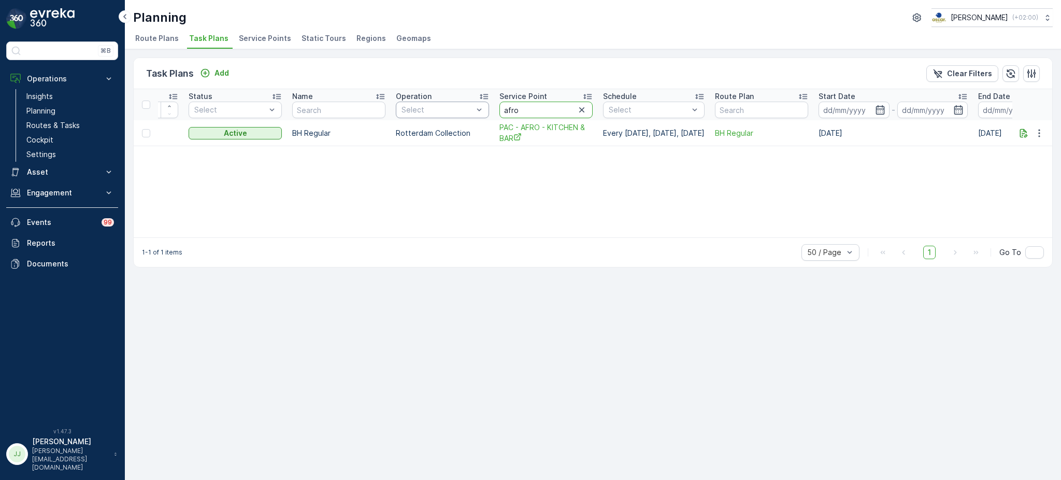
drag, startPoint x: 507, startPoint y: 107, endPoint x: 484, endPoint y: 107, distance: 23.3
click at [485, 107] on tr "ID Status Select Name Operation Select Service Point afro Schedule Select Route…" at bounding box center [614, 104] width 1118 height 31
type input "sani"
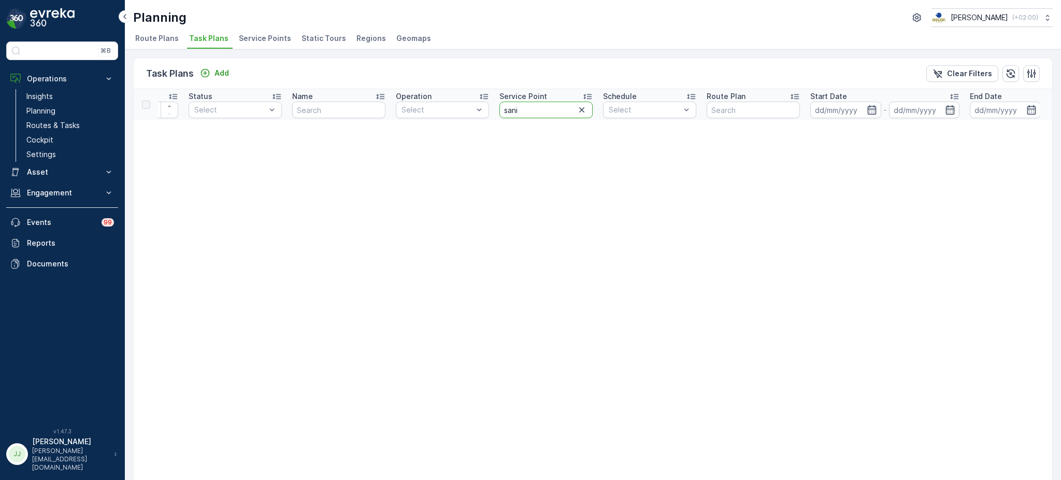
drag, startPoint x: 546, startPoint y: 110, endPoint x: 491, endPoint y: 112, distance: 54.4
click at [492, 112] on tr "ID Status Select Name Operation Select Service Point sani Schedule Select Route…" at bounding box center [595, 104] width 1081 height 31
type input "sani-"
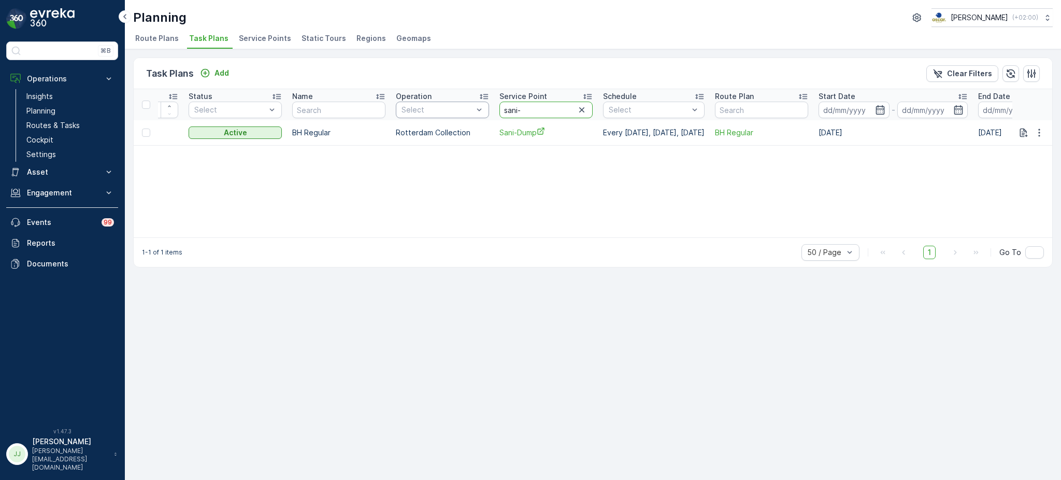
drag, startPoint x: 515, startPoint y: 108, endPoint x: 476, endPoint y: 108, distance: 39.4
click at [476, 108] on tr "ID Status Select Name Operation Select Service Point sani- Schedule Select Rout…" at bounding box center [614, 104] width 1118 height 31
type input "ben de valoi"
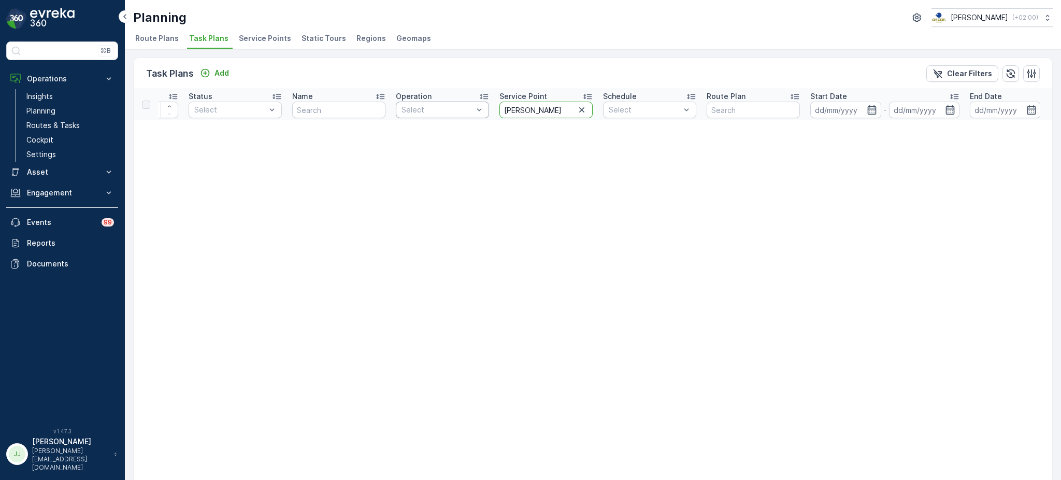
drag, startPoint x: 544, startPoint y: 106, endPoint x: 459, endPoint y: 116, distance: 86.1
click at [459, 116] on tr "ID Status Select Name Operation Select Service Point ben de valoi Schedule Sele…" at bounding box center [595, 104] width 1081 height 31
type input "i"
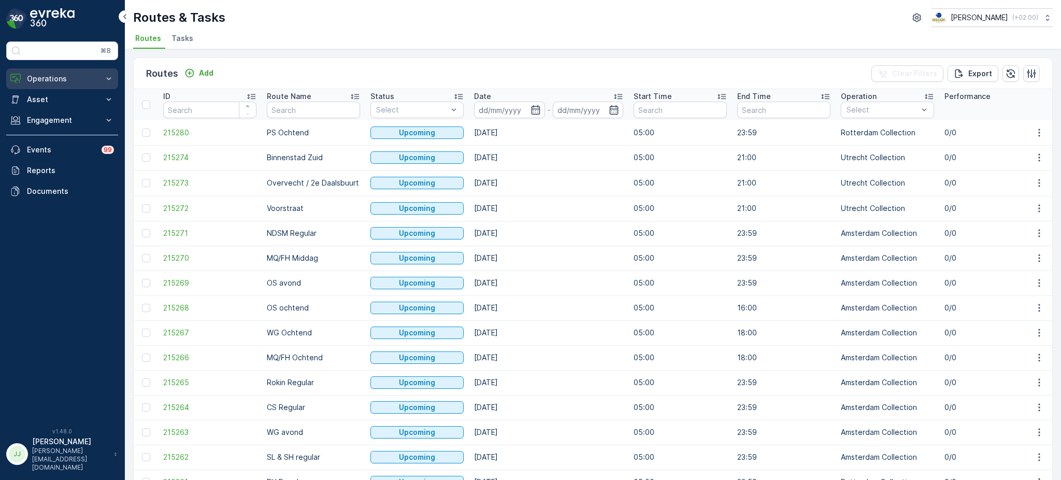
click at [42, 78] on p "Operations" at bounding box center [62, 79] width 70 height 10
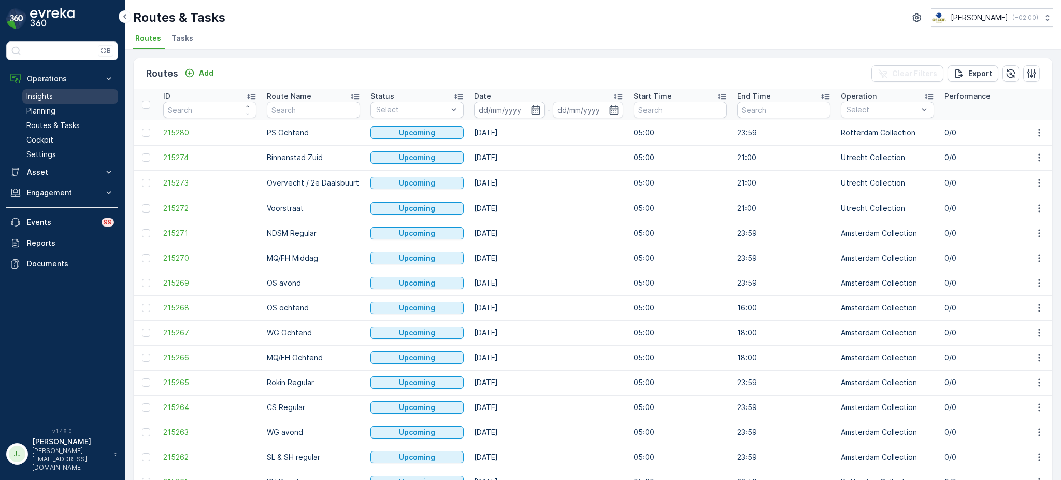
click at [50, 94] on p "Insights" at bounding box center [39, 96] width 26 height 10
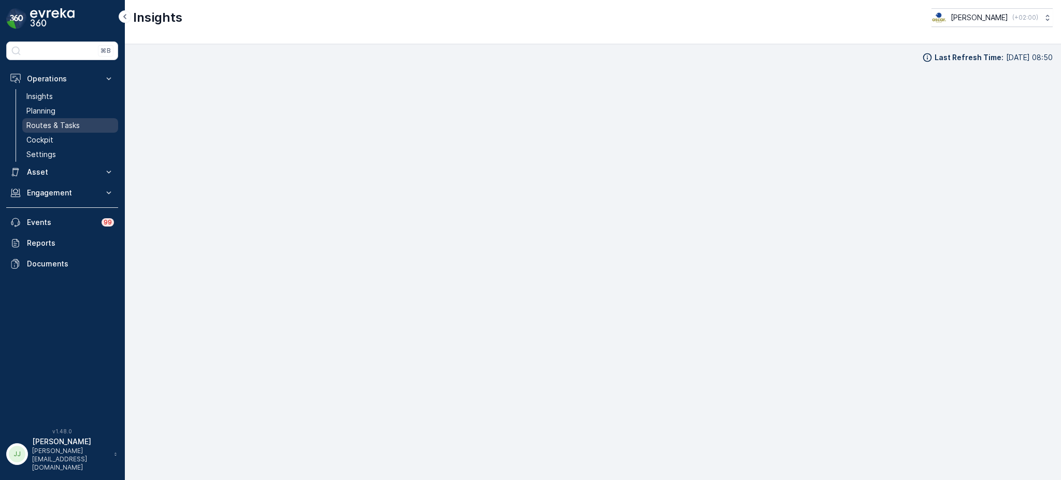
click at [92, 125] on link "Routes & Tasks" at bounding box center [70, 125] width 96 height 15
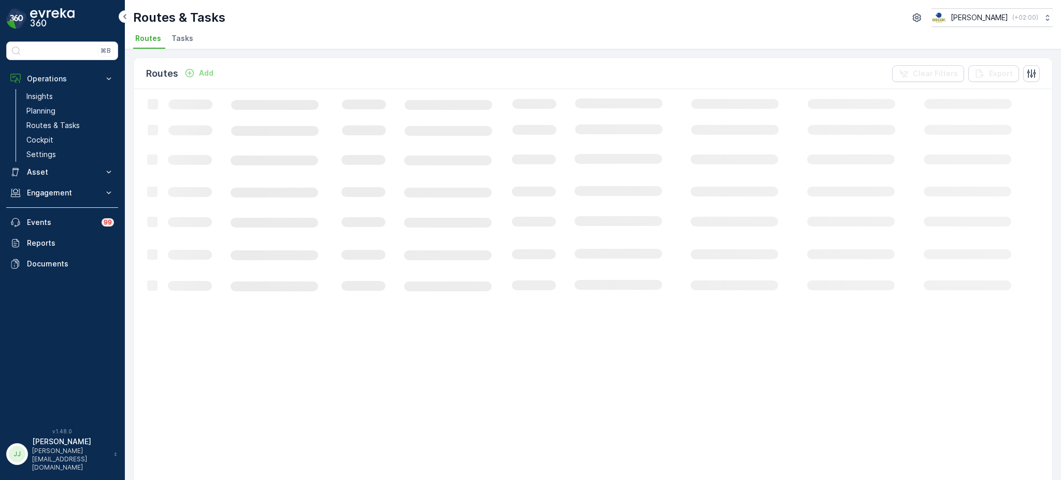
click at [187, 42] on span "Tasks" at bounding box center [183, 38] width 22 height 10
